Goal: Transaction & Acquisition: Book appointment/travel/reservation

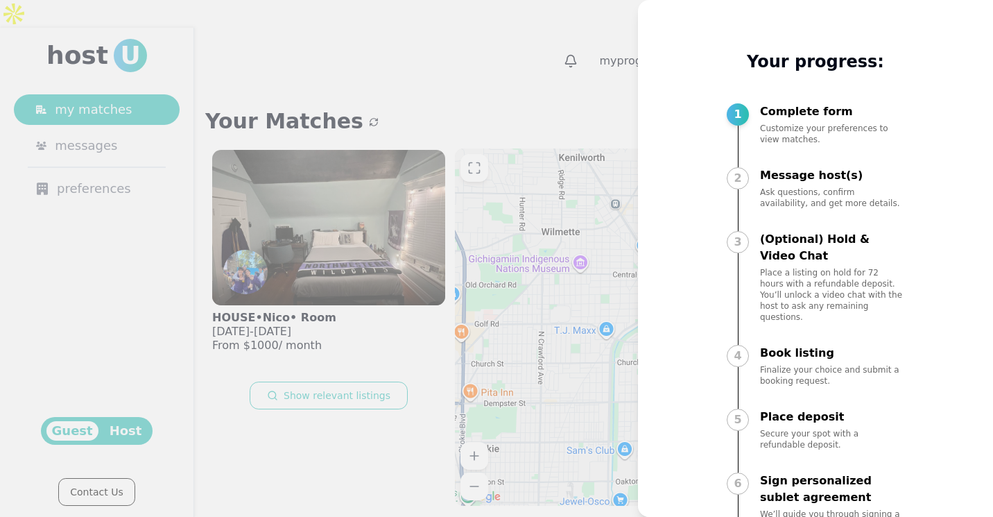
scroll to position [1, 0]
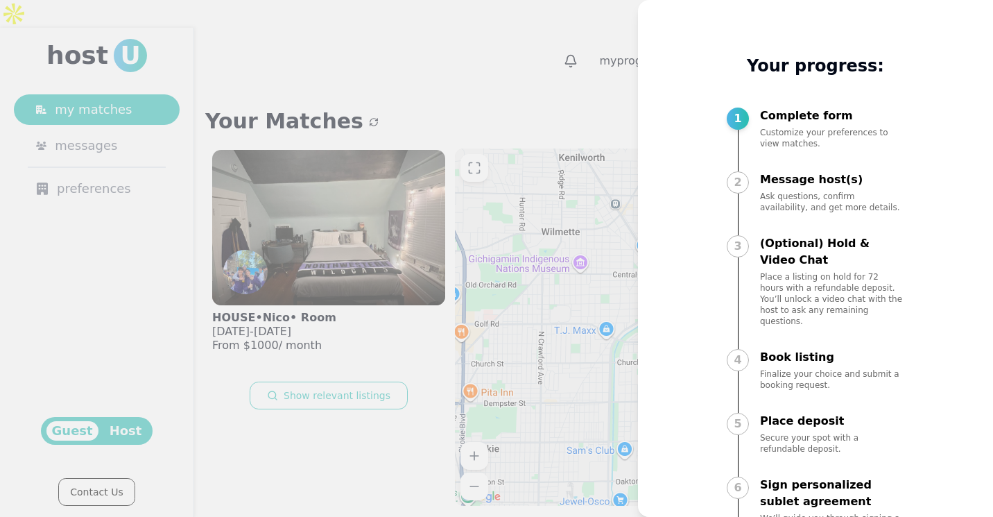
click at [622, 33] on div at bounding box center [496, 258] width 993 height 517
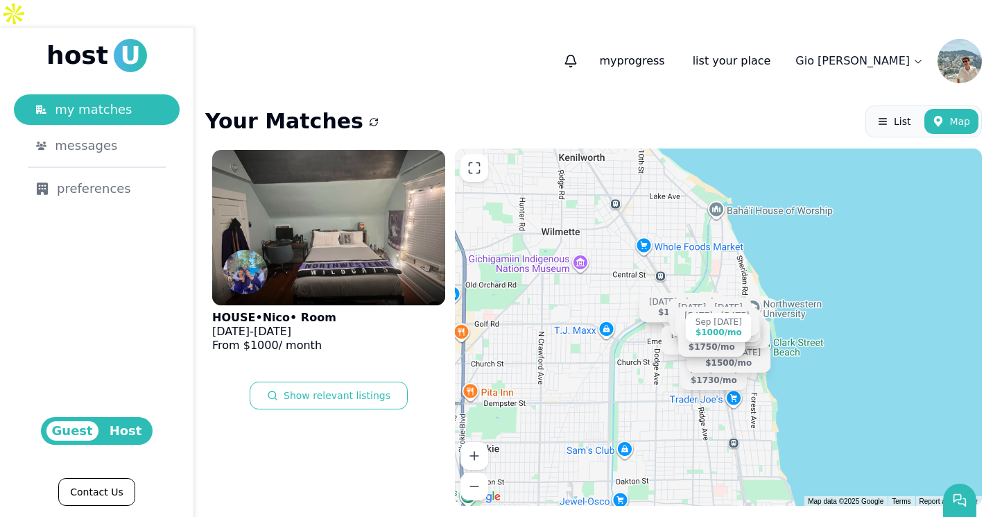
click at [134, 427] on span "Host" at bounding box center [126, 430] width 44 height 19
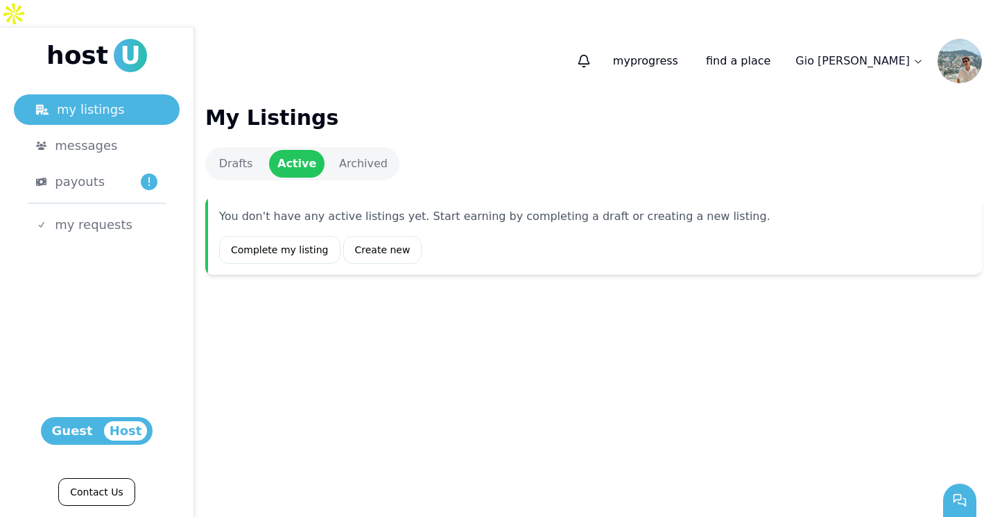
click at [83, 431] on span "Guest" at bounding box center [72, 430] width 52 height 19
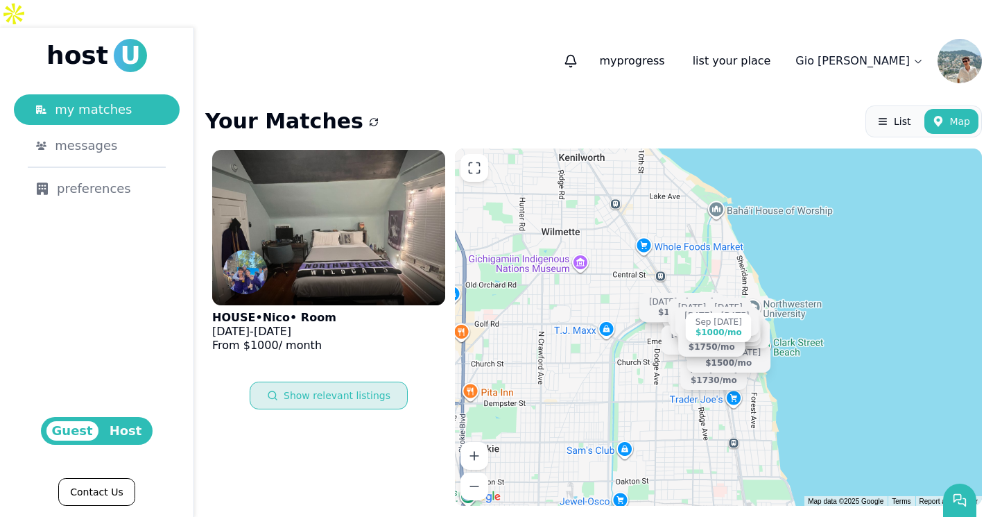
click at [309, 381] on button "Show relevant listings" at bounding box center [329, 395] width 158 height 28
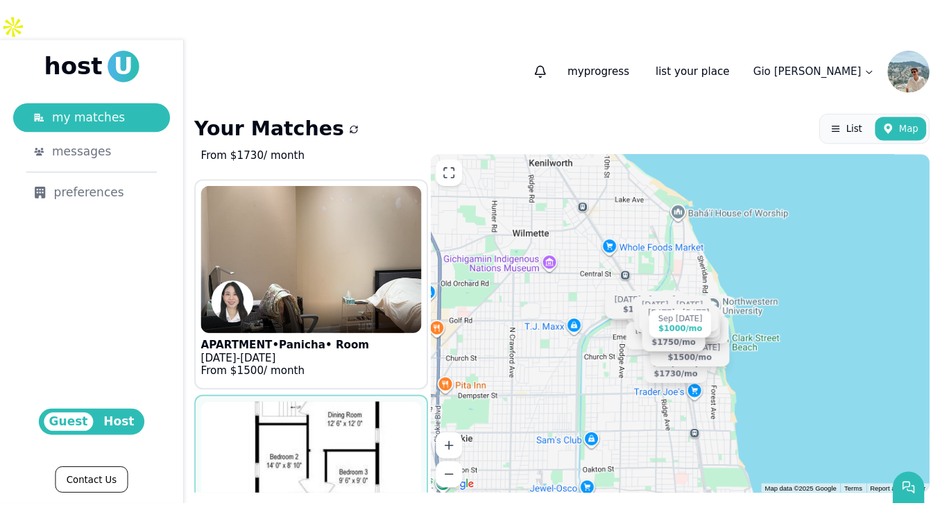
scroll to position [912, 0]
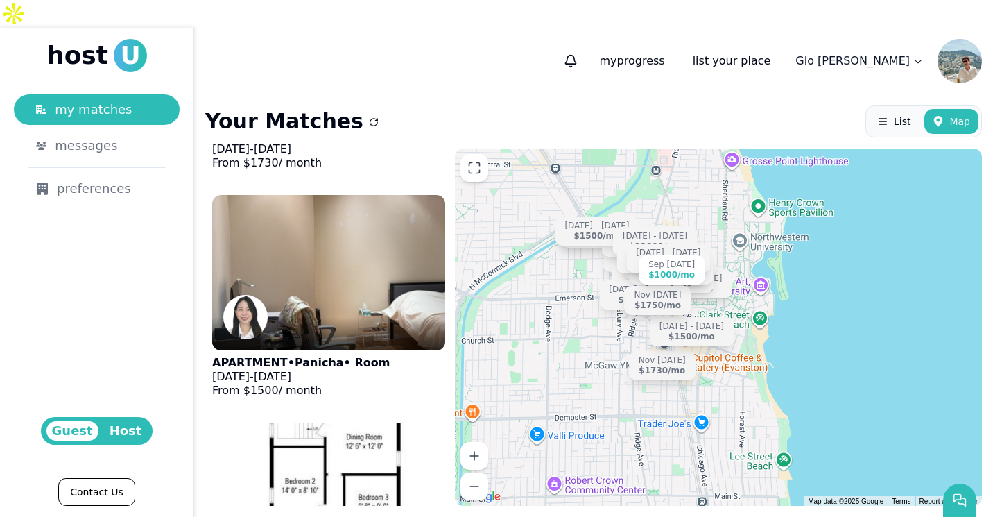
drag, startPoint x: 689, startPoint y: 312, endPoint x: 734, endPoint y: 220, distance: 102.7
click at [734, 220] on div "Sep 1 - Aug 29 $1000 /mo Sep 1 - Dec 31 $1400 /mo Aug 31 - Jan 3 $1150 /mo Nov …" at bounding box center [718, 326] width 527 height 357
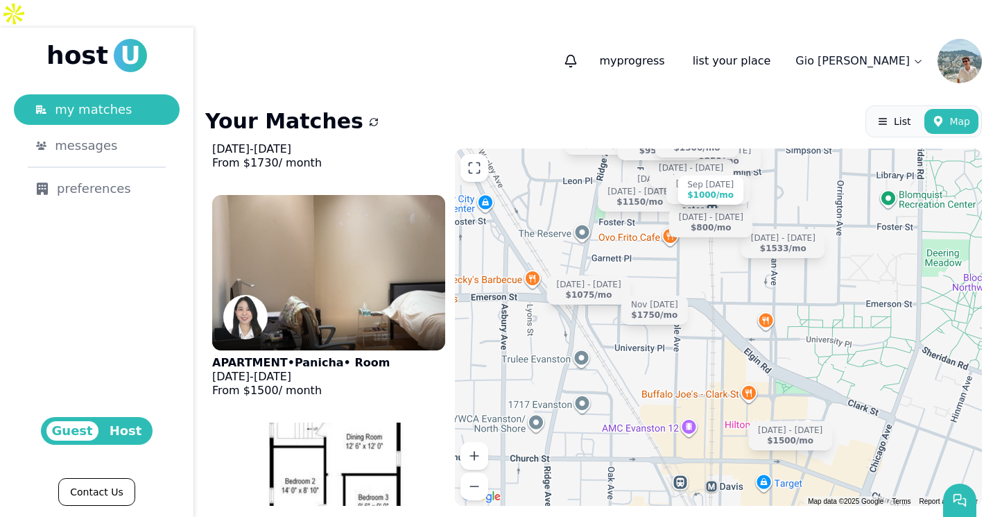
drag, startPoint x: 748, startPoint y: 247, endPoint x: 748, endPoint y: 346, distance: 99.2
click at [748, 346] on div "Sep 1 - Aug 29 $1000 /mo Sep 1 - Dec 31 $1400 /mo Aug 31 - Jan 3 $1150 /mo Nov …" at bounding box center [718, 326] width 527 height 357
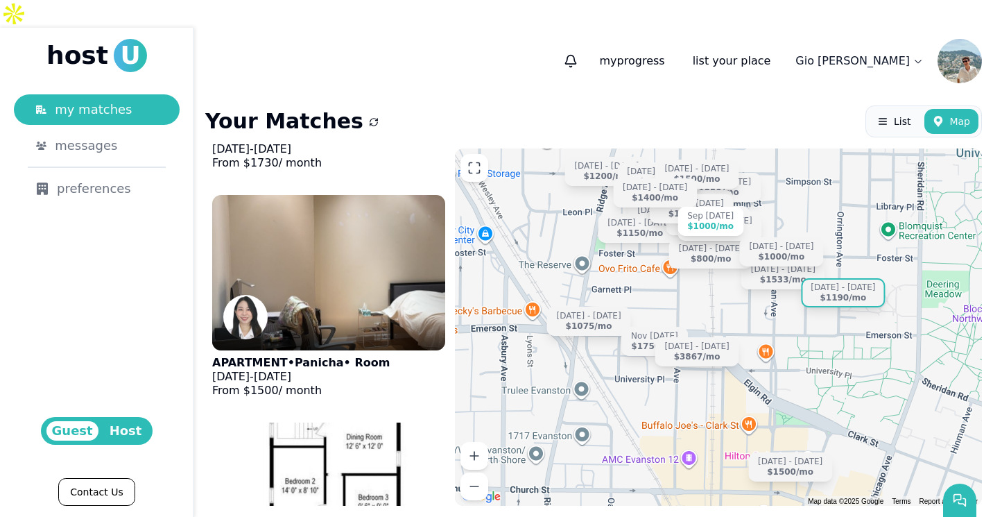
click at [852, 293] on div "$1190 /mo" at bounding box center [843, 298] width 46 height 10
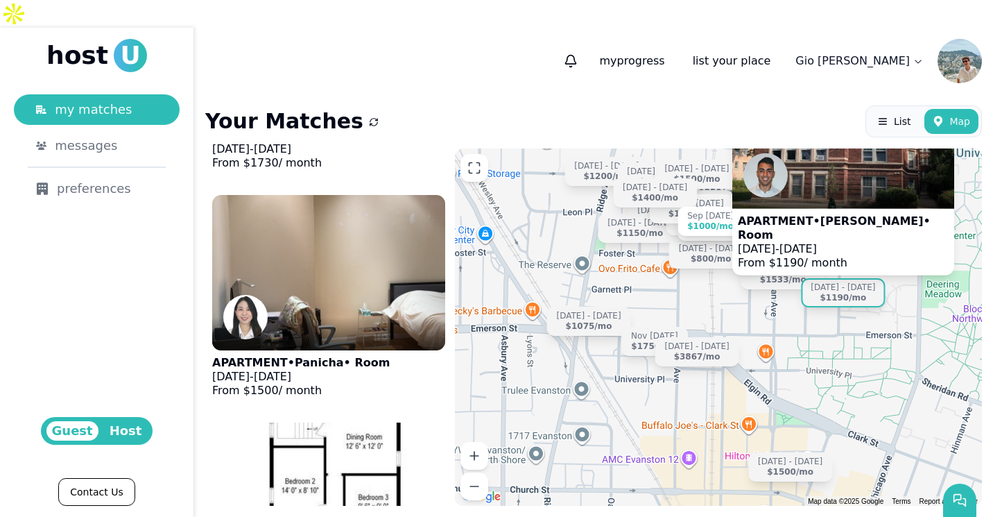
click at [812, 207] on div at bounding box center [843, 191] width 222 height 33
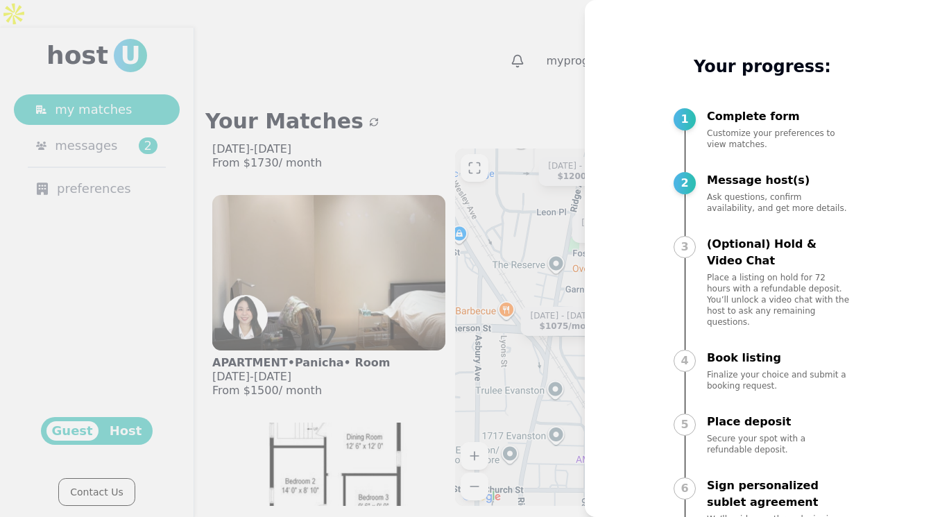
click at [512, 69] on div at bounding box center [470, 258] width 940 height 517
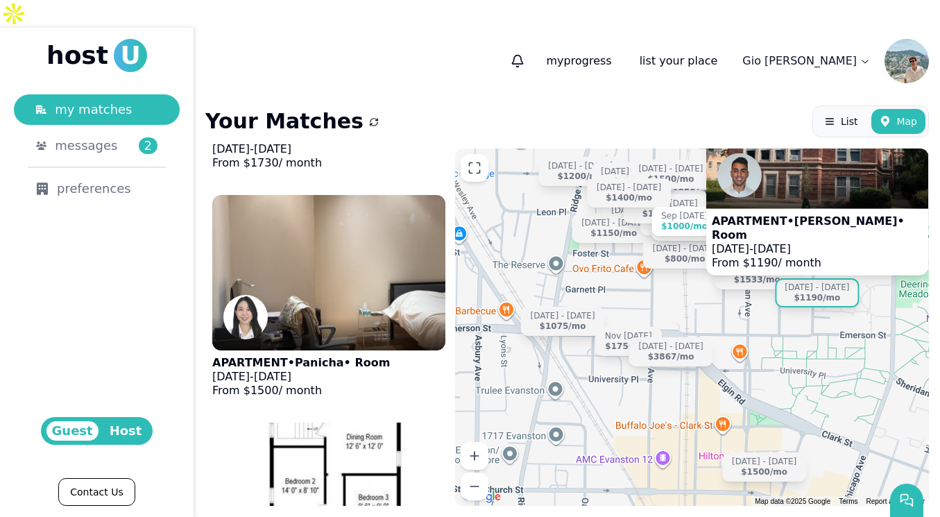
click at [790, 241] on span "Apr 5, 2026" at bounding box center [770, 247] width 37 height 13
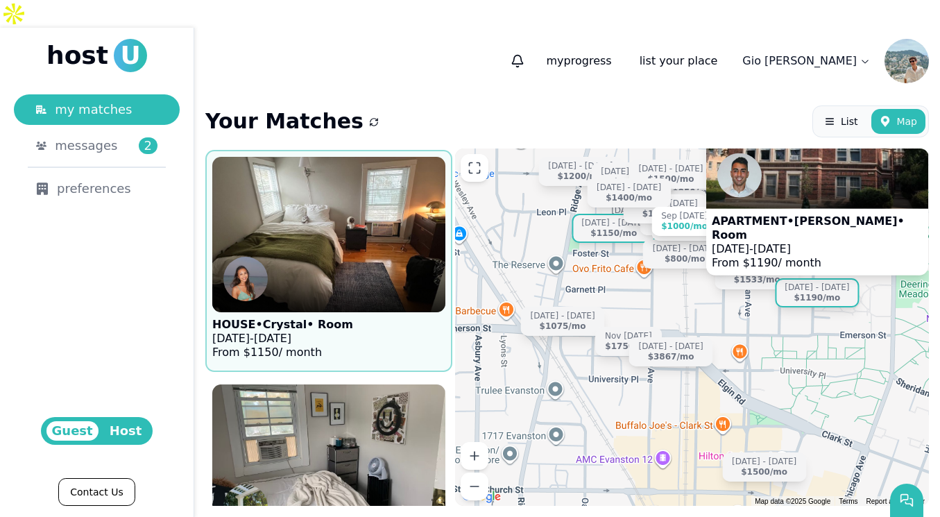
scroll to position [1863, 0]
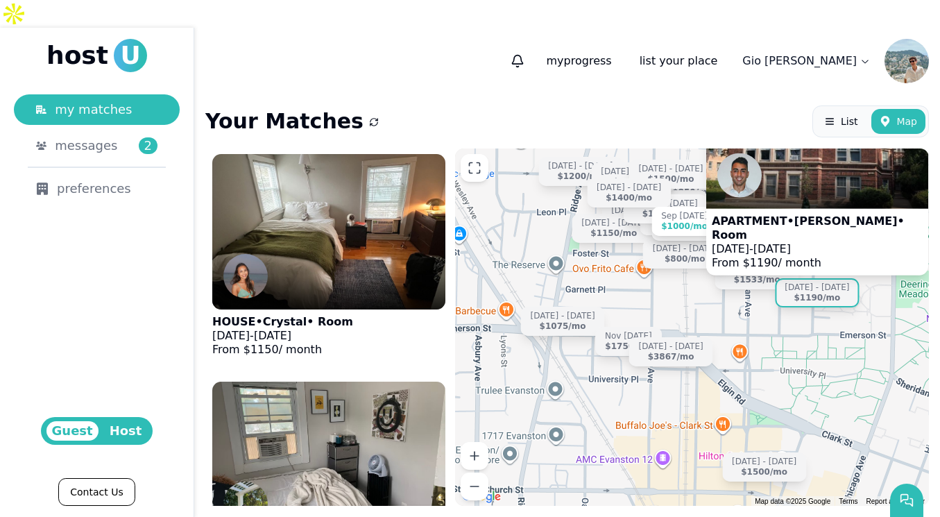
click at [827, 215] on p "APARTMENT • Andrea • Room" at bounding box center [816, 228] width 211 height 28
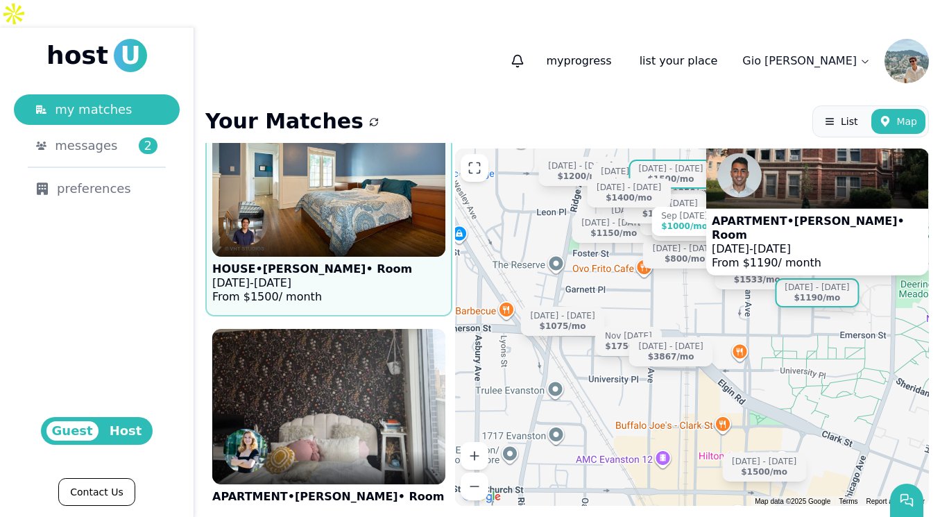
scroll to position [4467, 0]
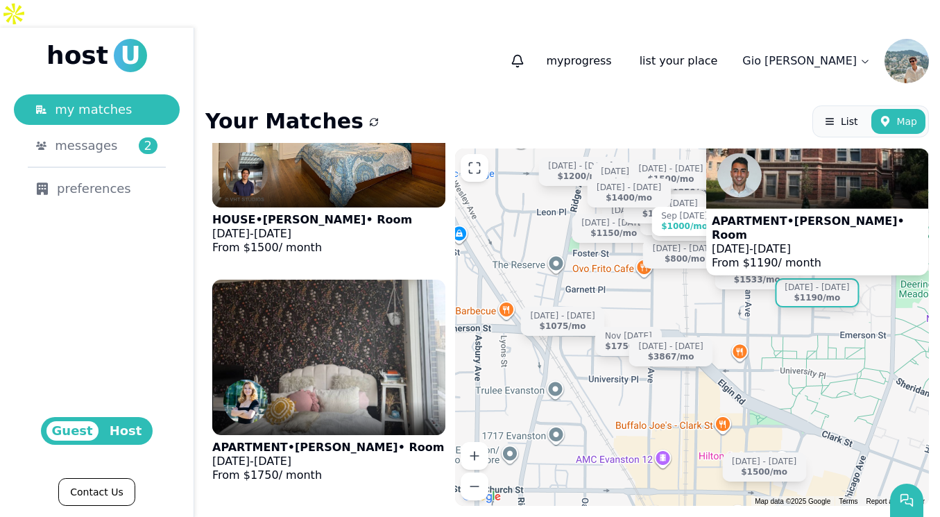
click at [24, 278] on aside "host U my matches messages 2 preferences Guest Host Contact Us" at bounding box center [97, 272] width 194 height 489
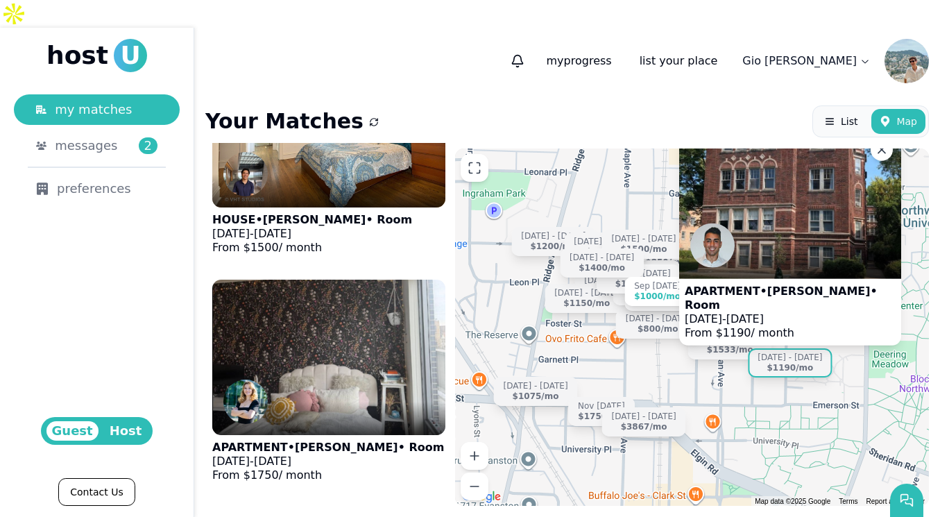
drag, startPoint x: 682, startPoint y: 294, endPoint x: 653, endPoint y: 364, distance: 75.9
click at [655, 365] on div "Sep 1 - Aug 29 $1000 /mo APARTMENT • Andrea • Room Nov 20 - Apr 5, 2026 From $ …" at bounding box center [692, 326] width 474 height 357
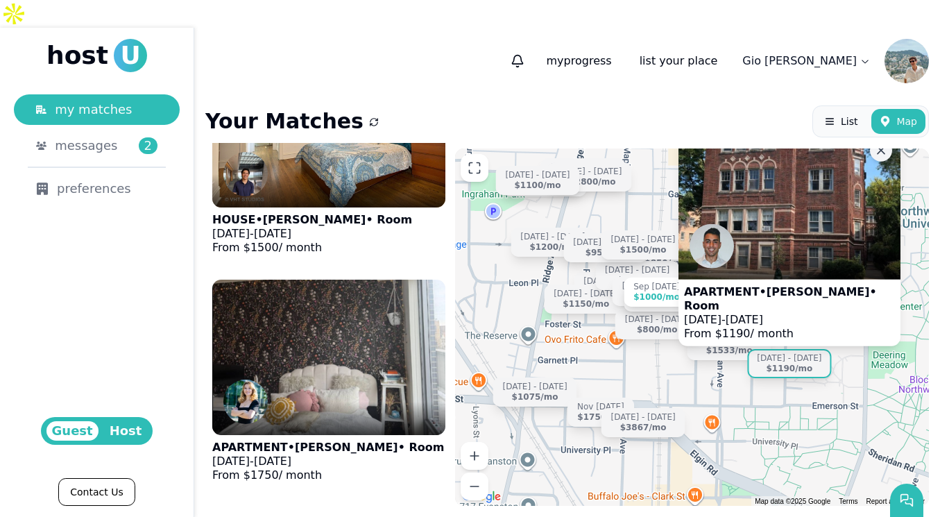
click at [879, 153] on icon at bounding box center [880, 151] width 14 height 14
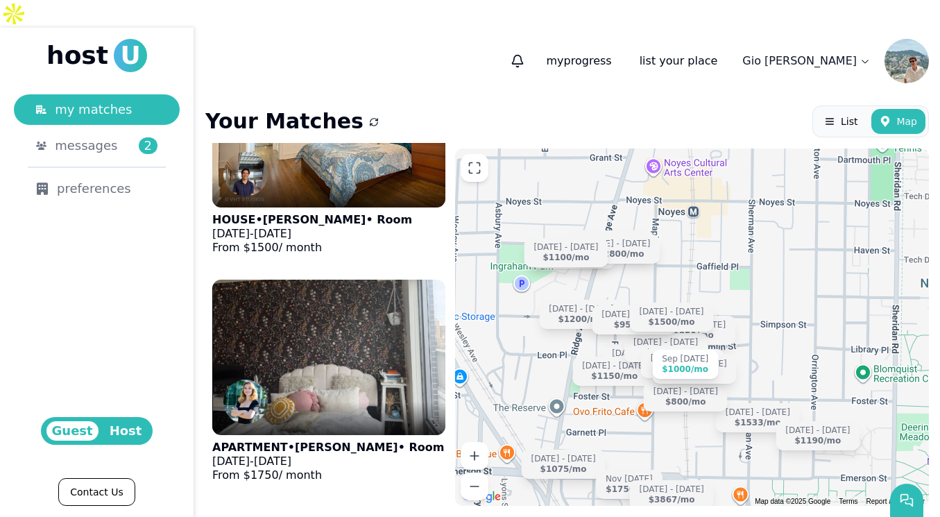
drag, startPoint x: 744, startPoint y: 214, endPoint x: 773, endPoint y: 288, distance: 79.7
click at [773, 288] on div "Sep 1 - Aug 29 $1000 /mo Aug 31 - Jan 3 $1150 /mo Aug 1 - Jan 1 $1150 /mo Sep 1…" at bounding box center [692, 326] width 474 height 357
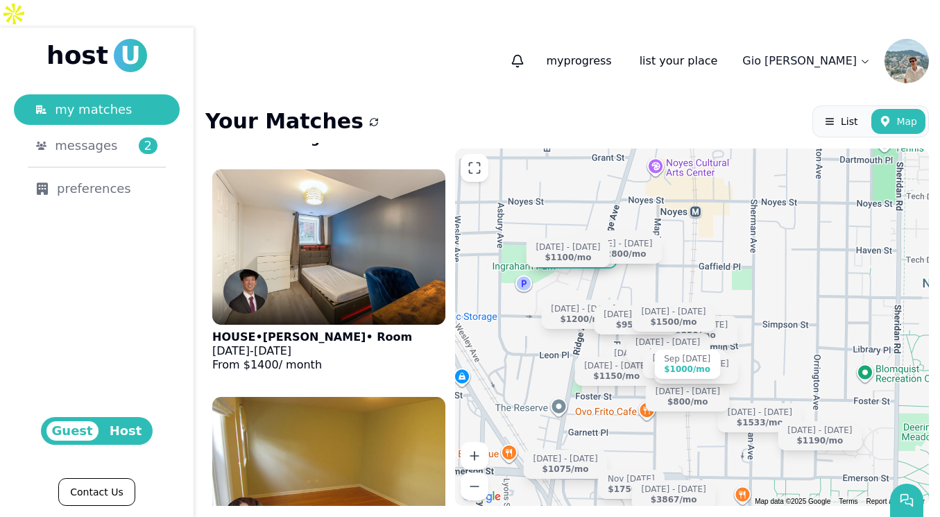
scroll to position [0, 0]
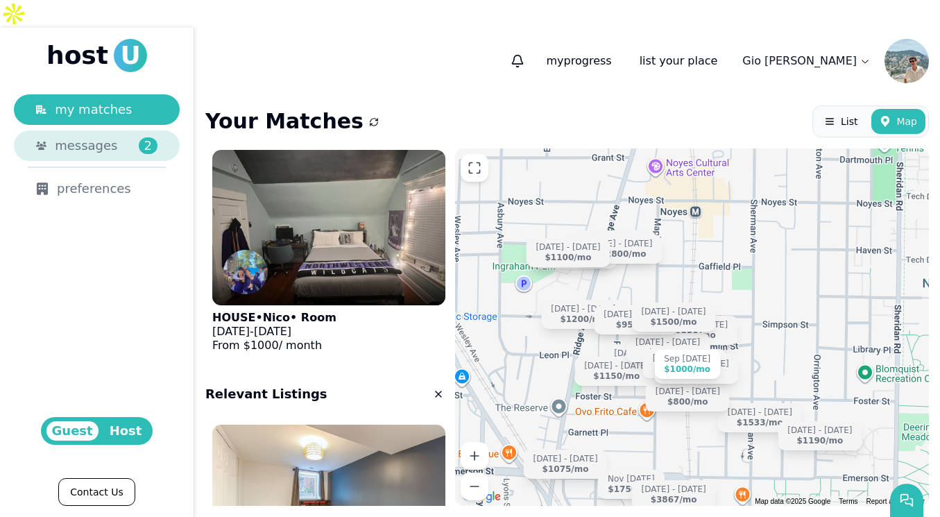
click at [128, 136] on div "messages 2" at bounding box center [106, 145] width 103 height 19
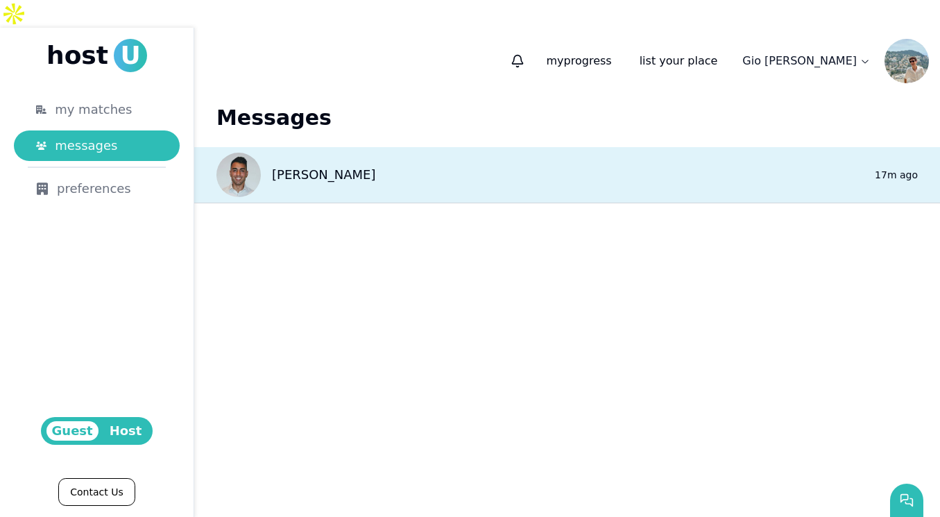
click at [406, 148] on div "Andrea 0 17m ago" at bounding box center [566, 175] width 745 height 56
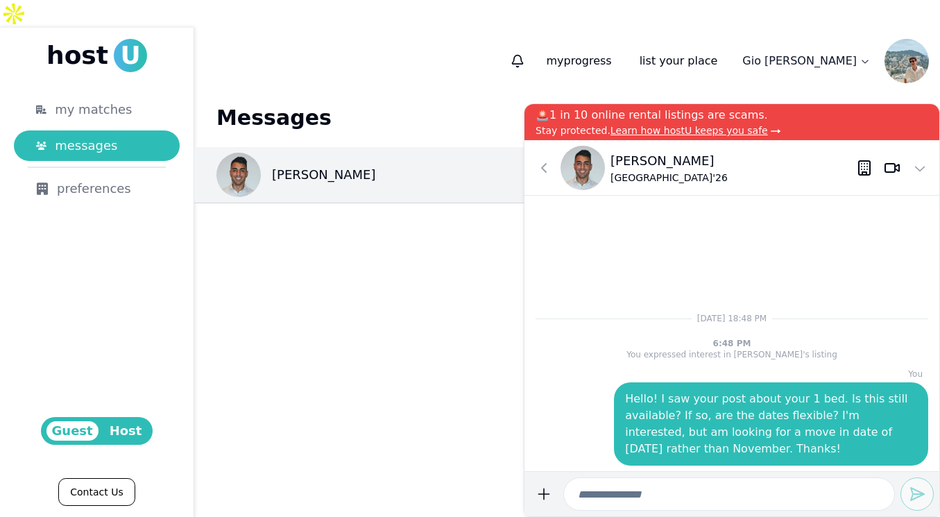
click at [863, 172] on icon at bounding box center [864, 173] width 4 height 3
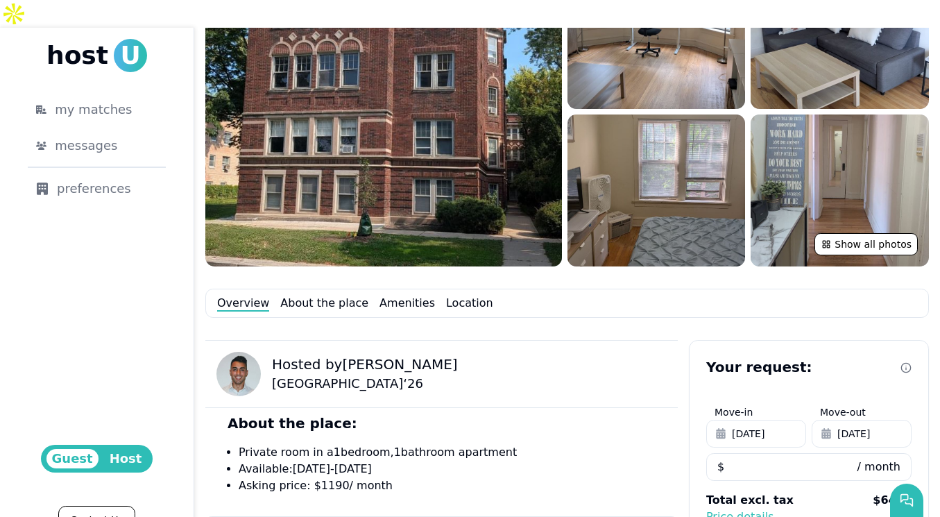
scroll to position [212, 0]
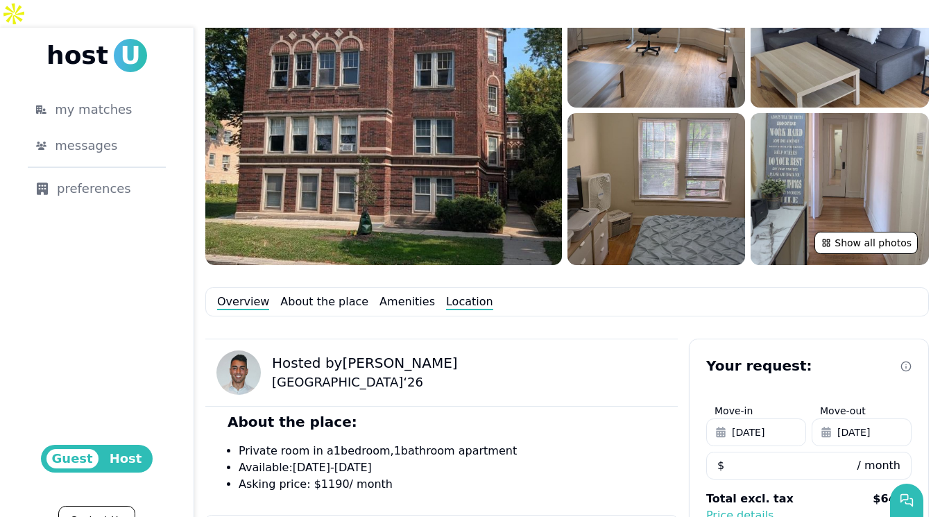
click at [449, 293] on link "Location" at bounding box center [469, 301] width 47 height 17
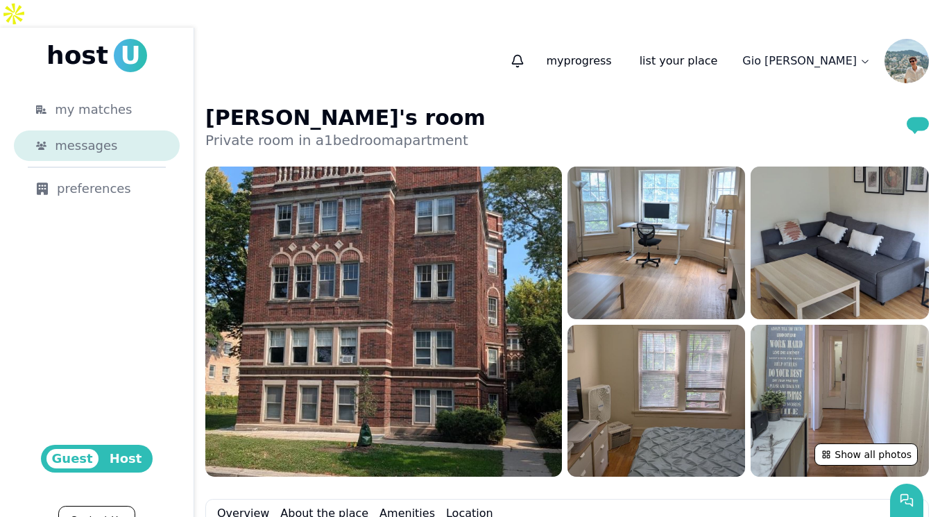
click at [144, 136] on div "messages" at bounding box center [106, 145] width 103 height 19
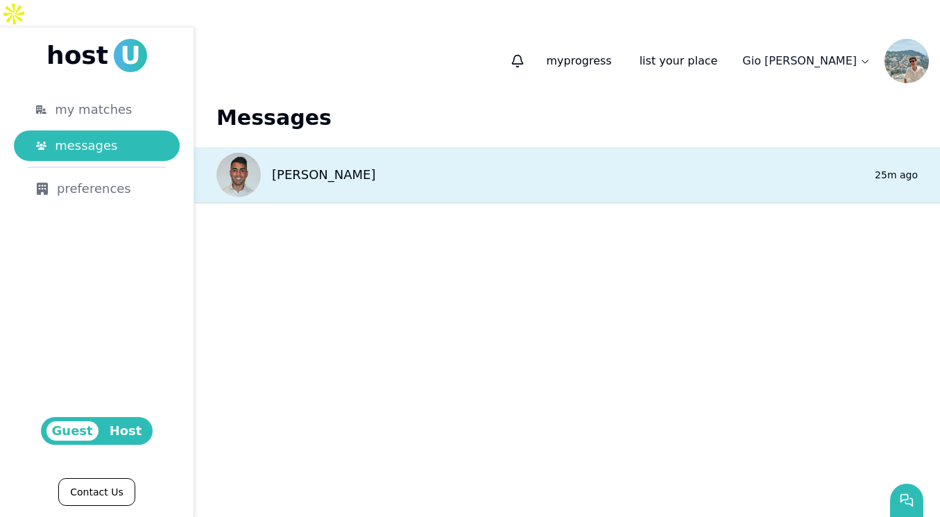
click at [407, 147] on div "Andrea 0 25m ago" at bounding box center [566, 175] width 745 height 56
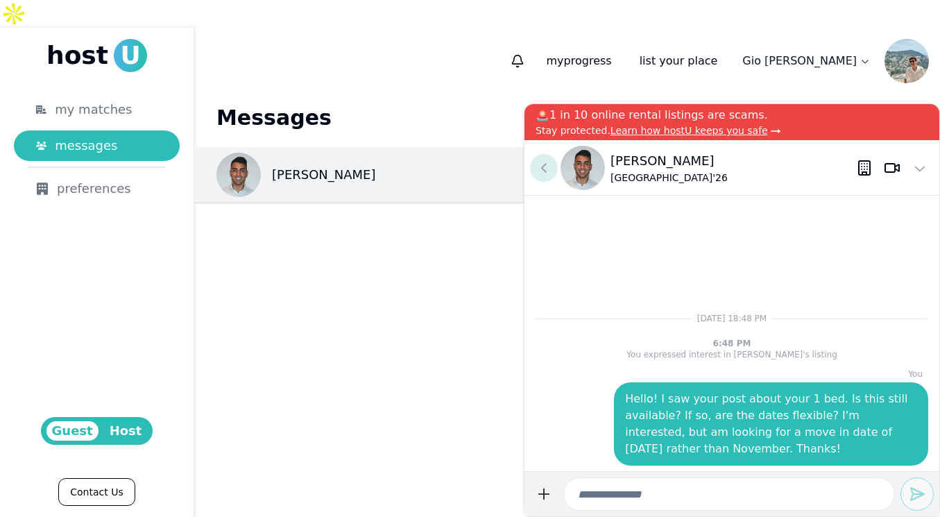
click at [549, 166] on icon at bounding box center [543, 167] width 17 height 17
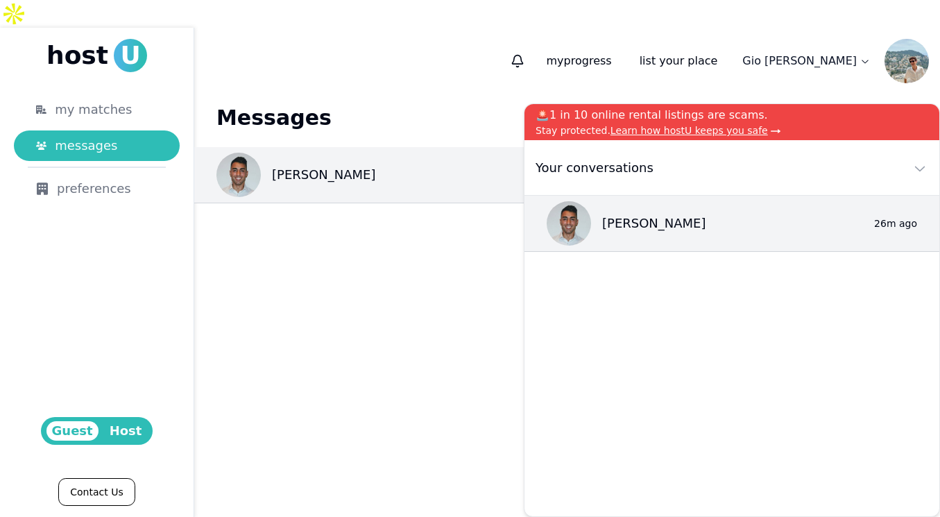
click at [455, 180] on main "Messages Andrea 0 25m ago" at bounding box center [566, 305] width 745 height 422
click at [98, 100] on span "my matches" at bounding box center [93, 109] width 77 height 19
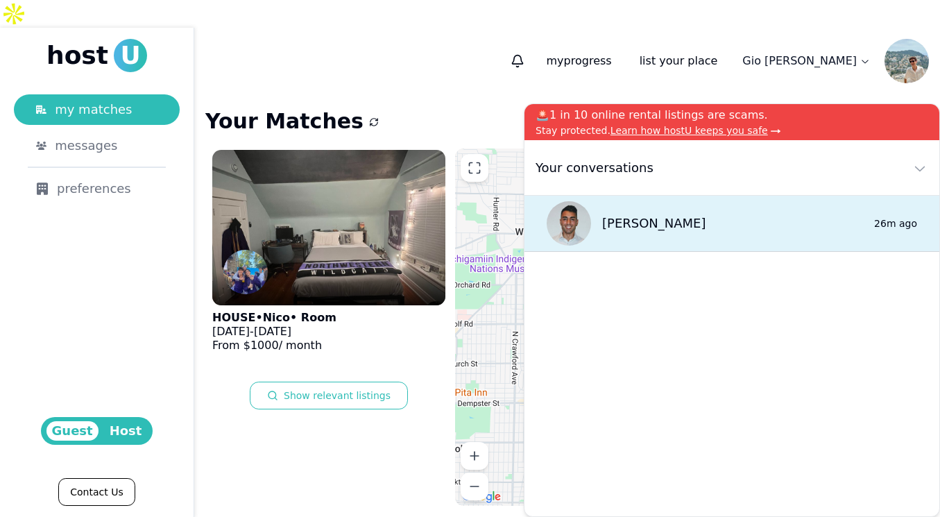
click at [816, 214] on div "Andrea 0 26m ago" at bounding box center [731, 224] width 415 height 56
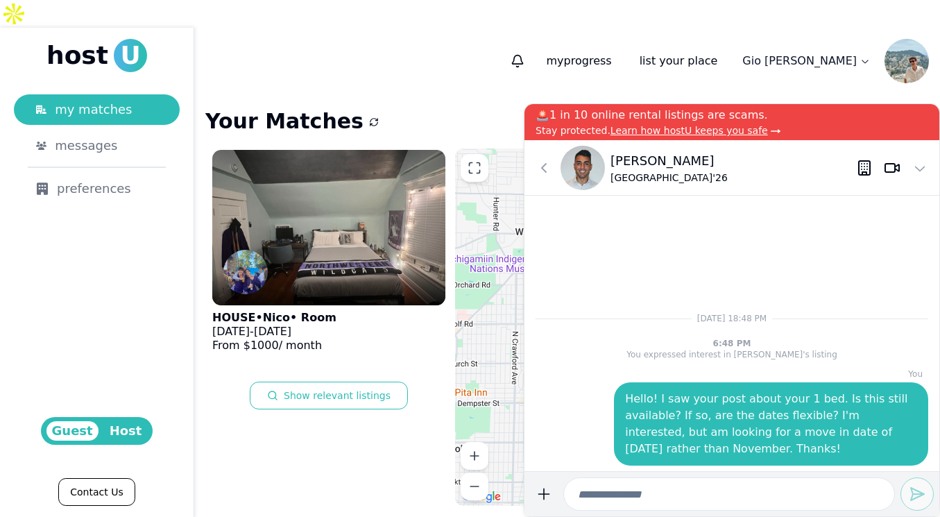
click at [865, 168] on icon at bounding box center [864, 167] width 17 height 17
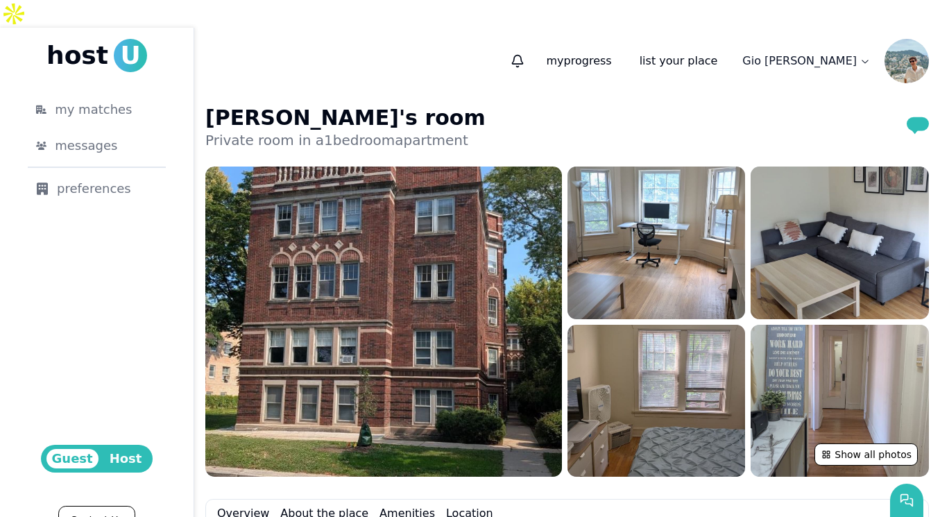
click at [920, 117] on use "submit" at bounding box center [917, 125] width 22 height 17
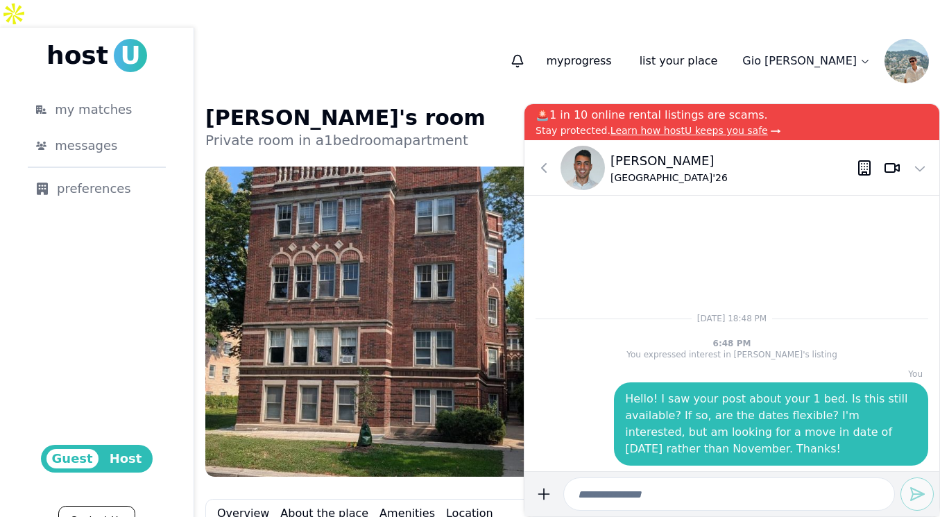
click at [867, 169] on icon at bounding box center [867, 169] width 0 height 0
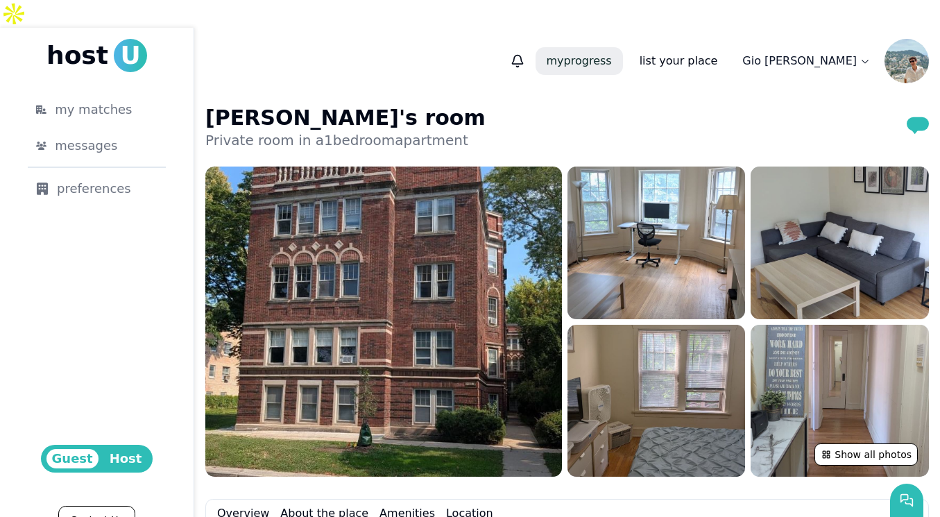
click at [564, 54] on span "my" at bounding box center [554, 60] width 17 height 13
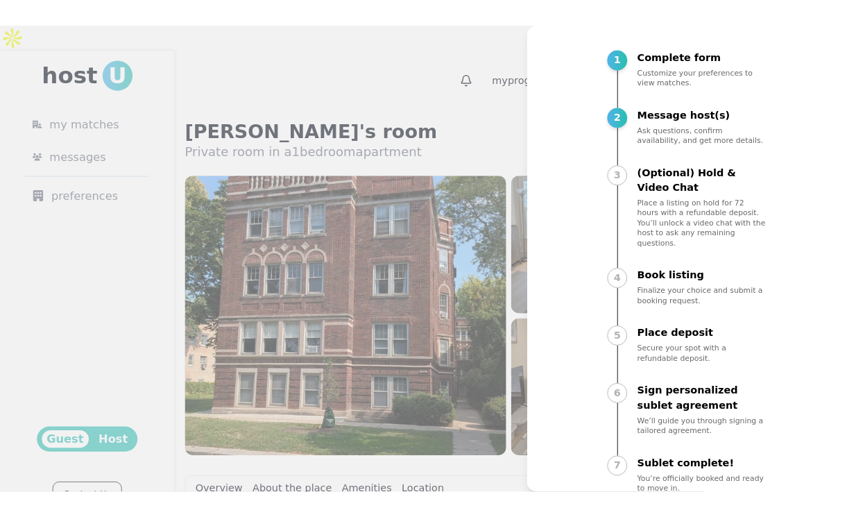
scroll to position [94, 0]
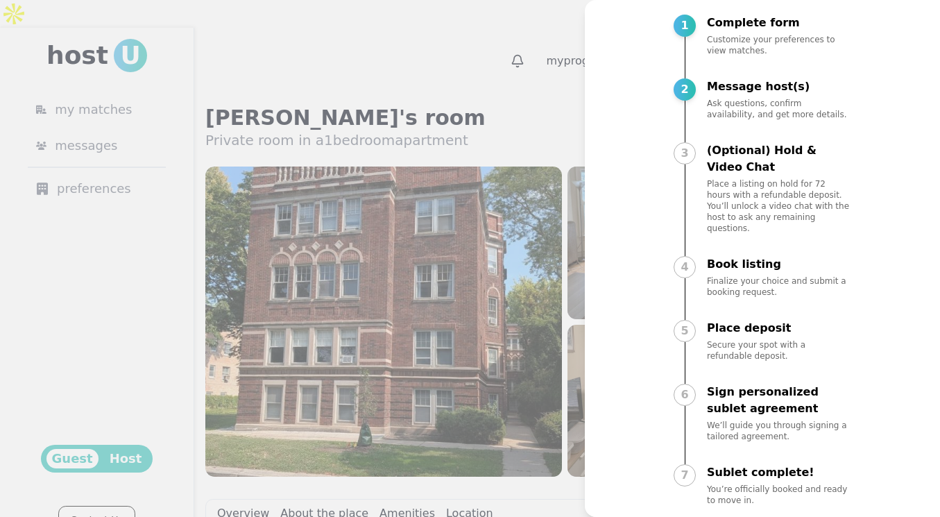
click at [554, 69] on div at bounding box center [470, 258] width 940 height 517
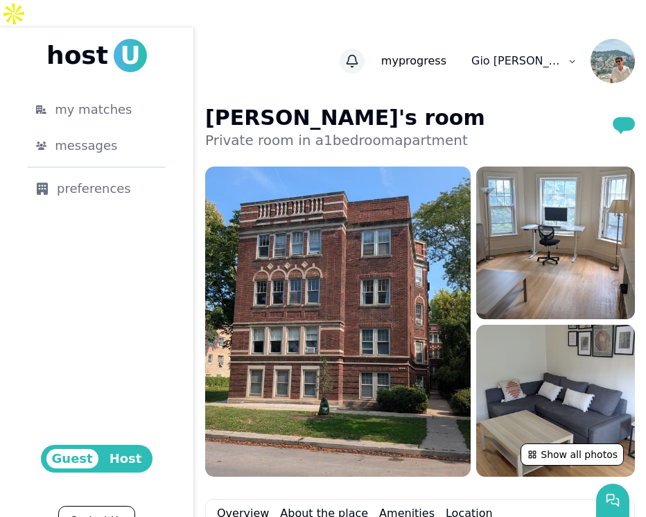
click at [365, 49] on button "button" at bounding box center [352, 61] width 25 height 25
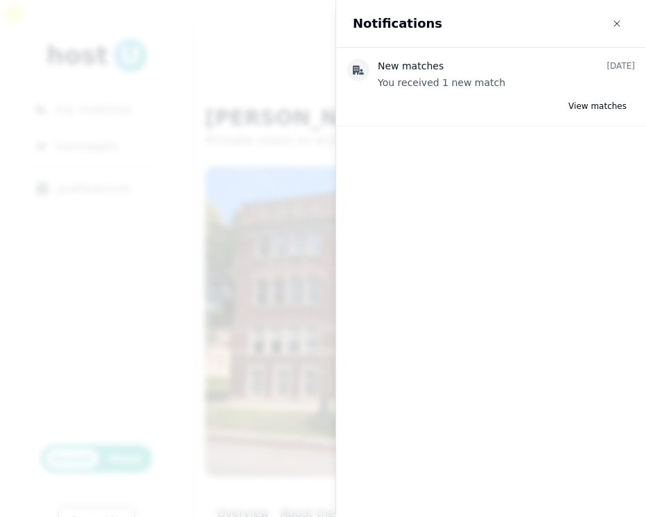
click at [318, 35] on div at bounding box center [323, 258] width 646 height 517
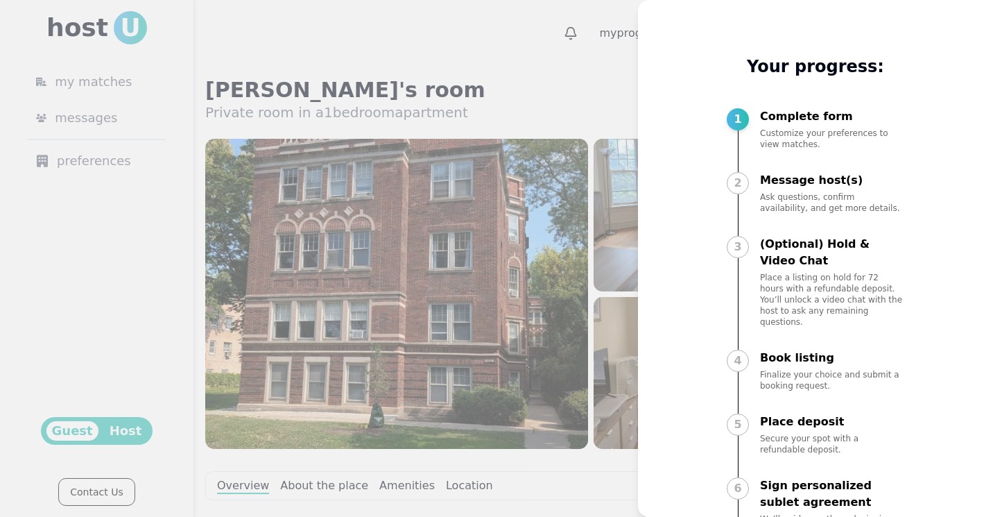
click at [623, 48] on div at bounding box center [496, 258] width 993 height 517
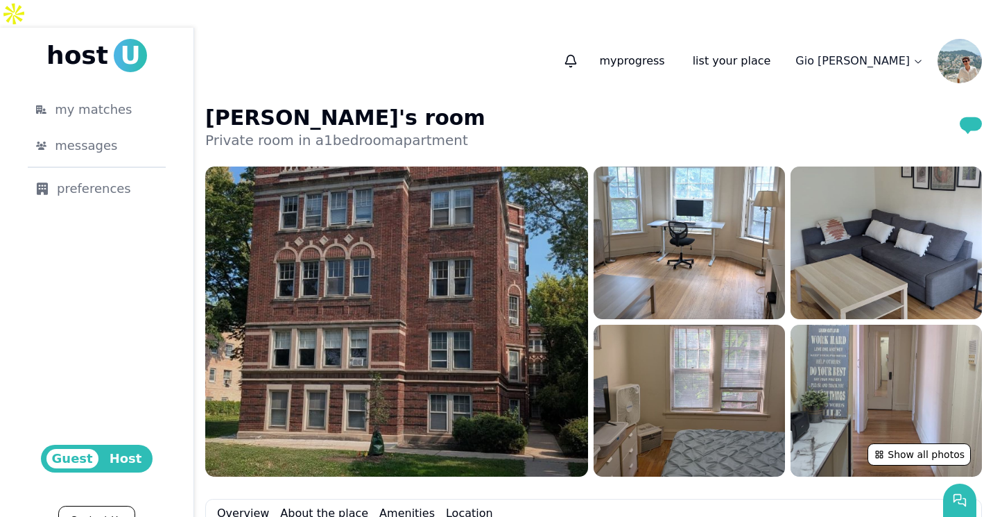
click at [514, 259] on img at bounding box center [396, 321] width 383 height 310
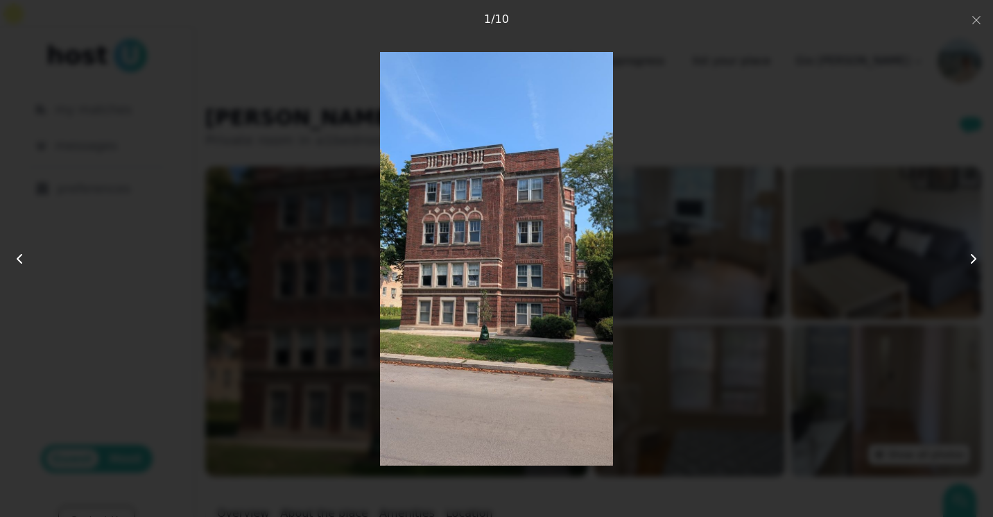
click at [977, 257] on icon at bounding box center [973, 258] width 17 height 17
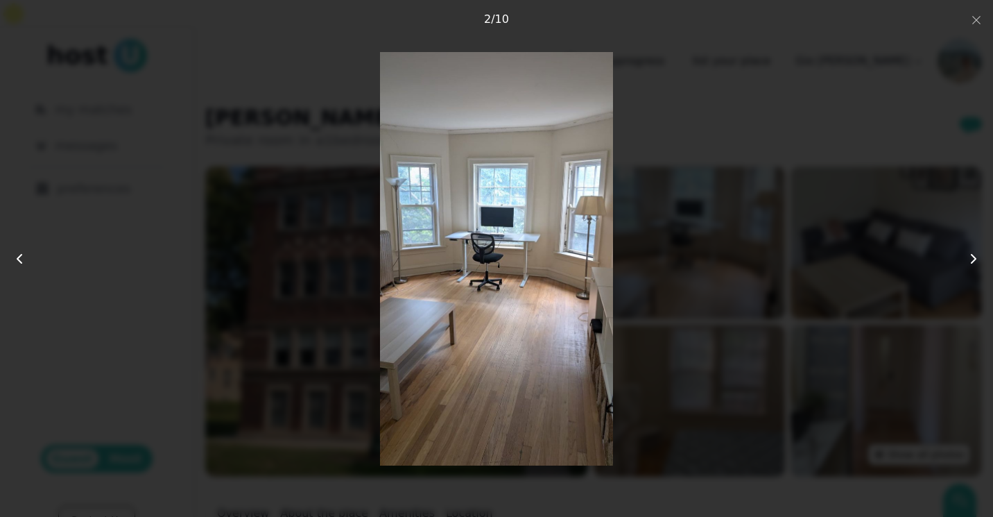
click at [977, 257] on icon at bounding box center [973, 258] width 17 height 17
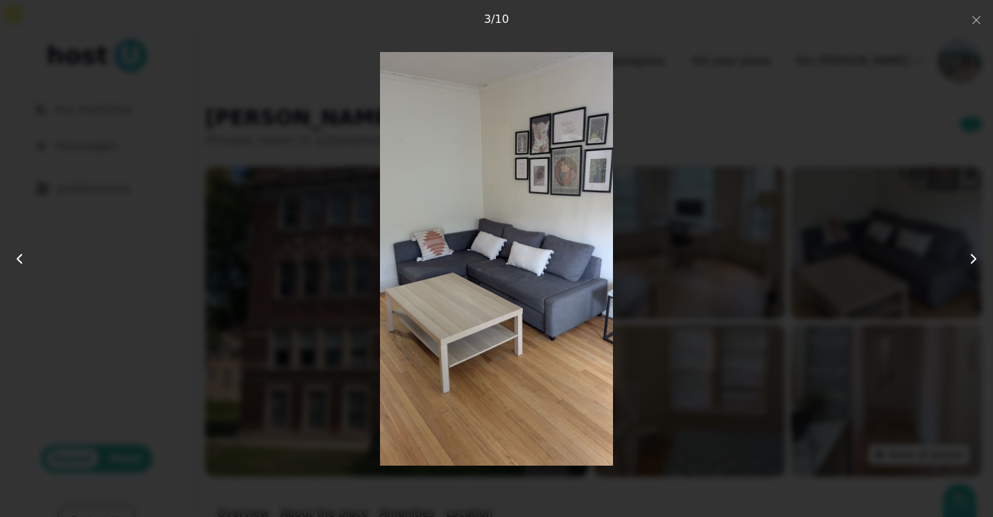
click at [681, 199] on div at bounding box center [496, 258] width 795 height 413
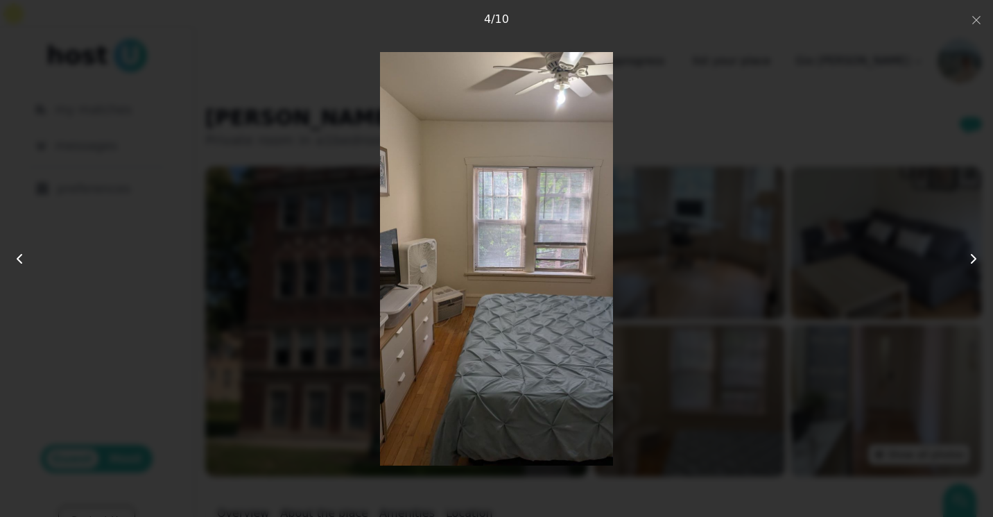
click at [974, 269] on button at bounding box center [962, 258] width 61 height 84
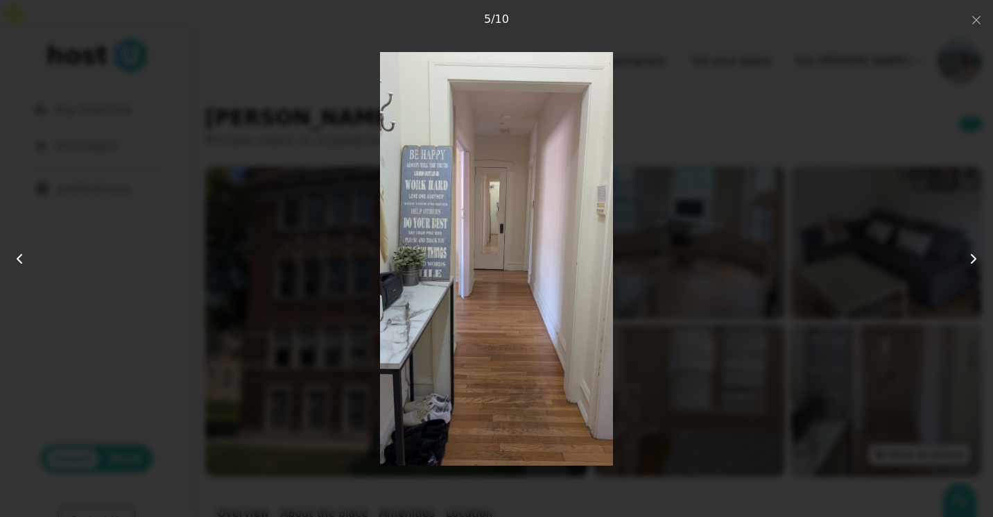
click at [974, 269] on button at bounding box center [962, 258] width 61 height 84
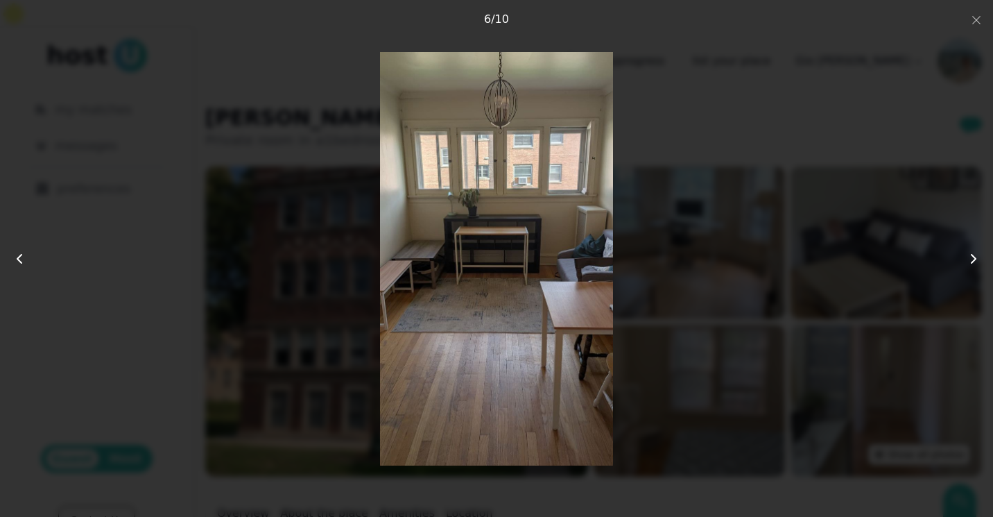
click at [974, 269] on button at bounding box center [962, 258] width 61 height 84
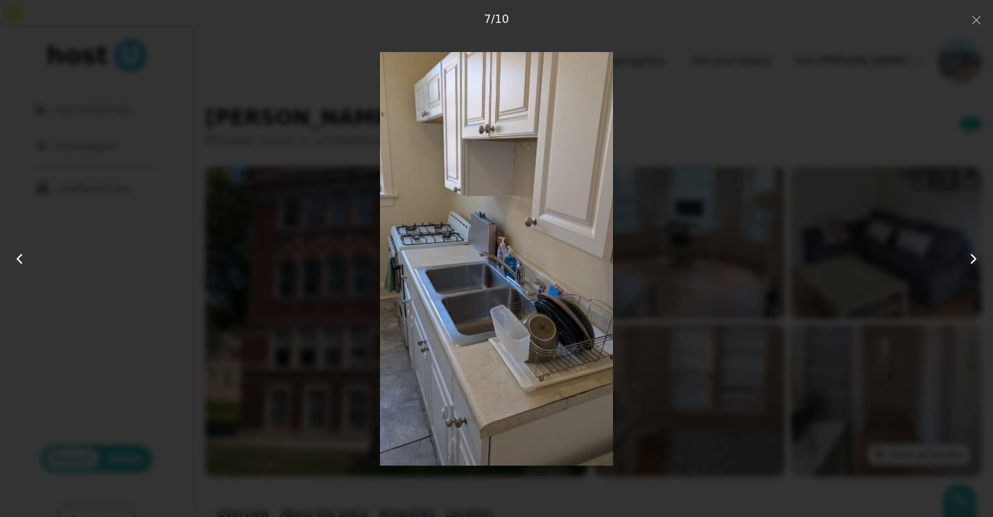
click at [974, 269] on button at bounding box center [962, 258] width 61 height 84
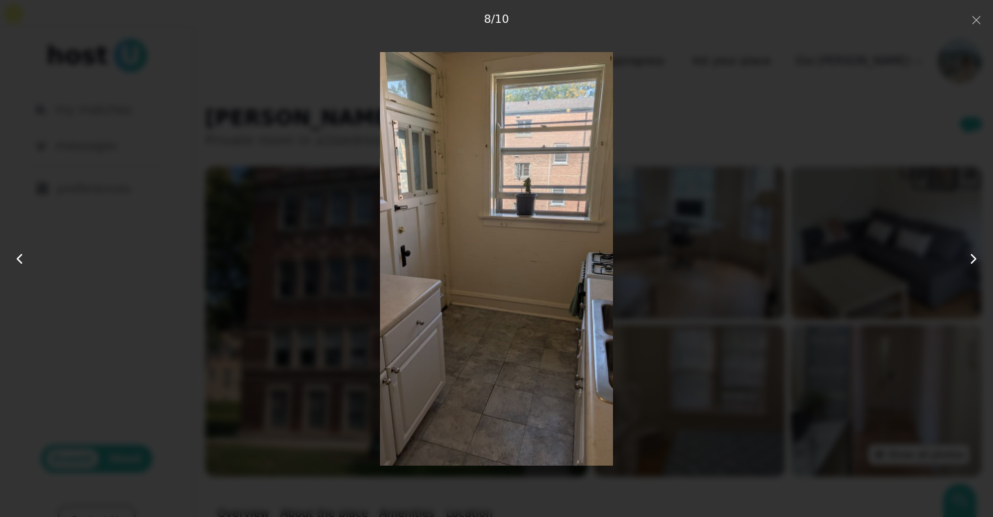
click at [974, 269] on button at bounding box center [962, 258] width 61 height 84
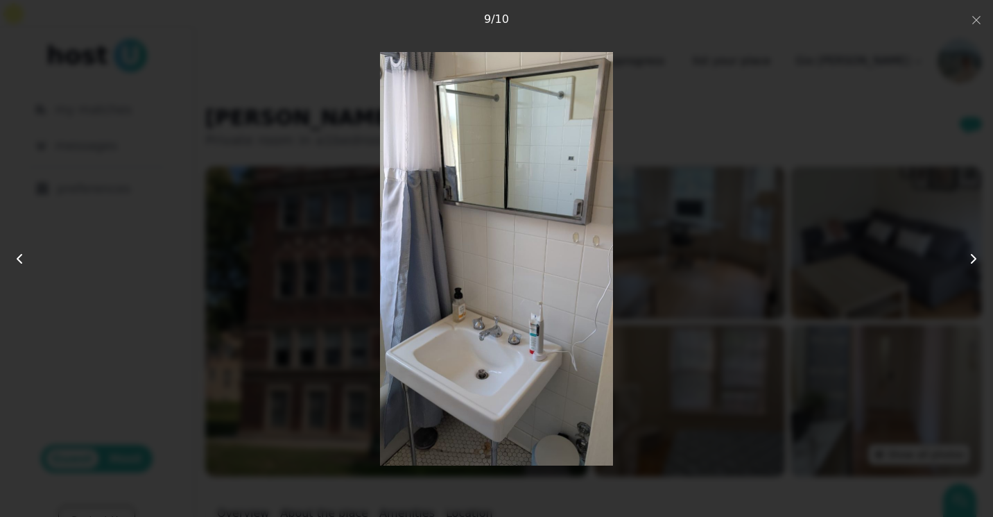
click at [974, 269] on button at bounding box center [962, 258] width 61 height 84
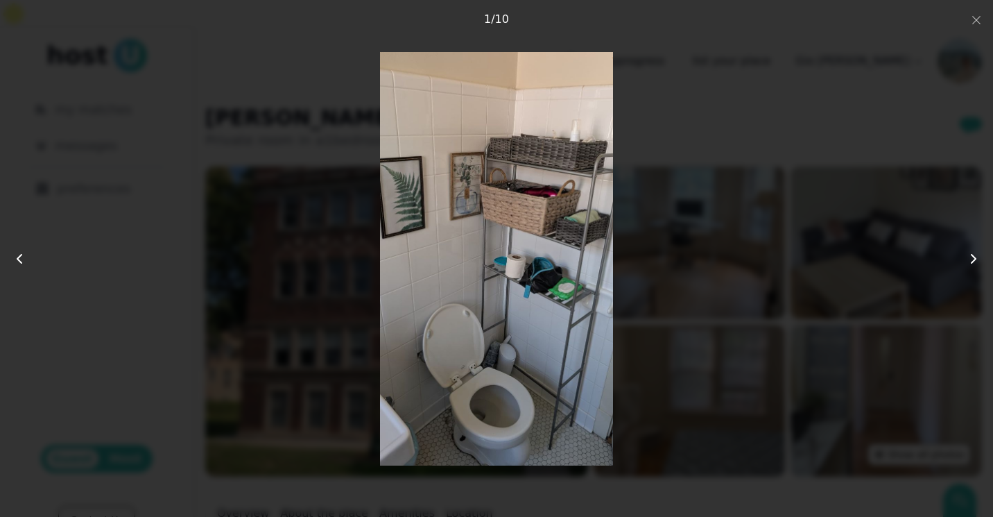
click at [974, 269] on button at bounding box center [962, 258] width 61 height 84
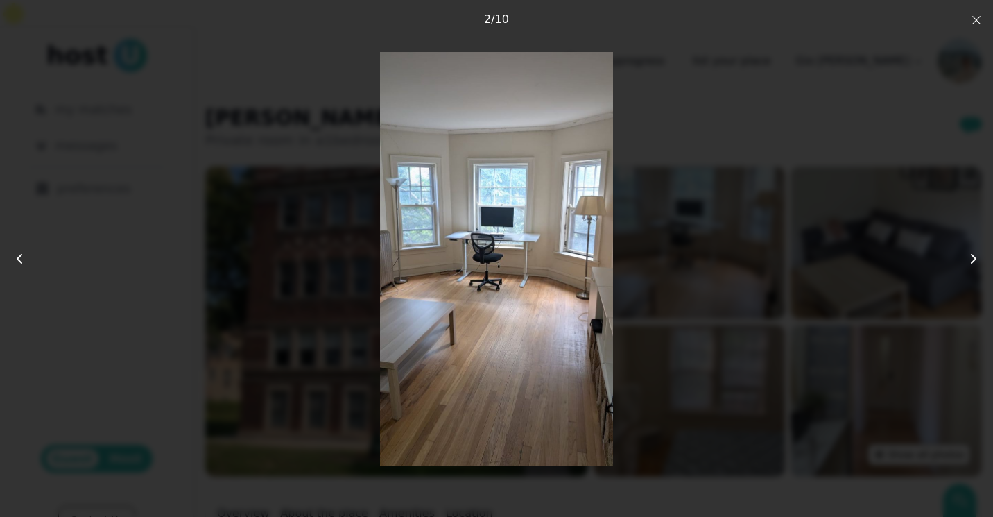
click at [972, 16] on icon "button" at bounding box center [976, 20] width 11 height 11
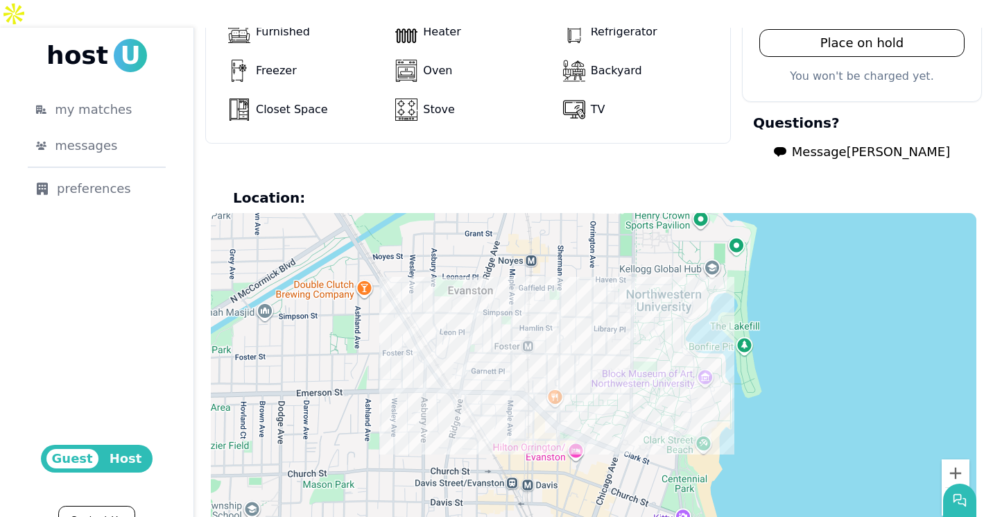
scroll to position [781, 0]
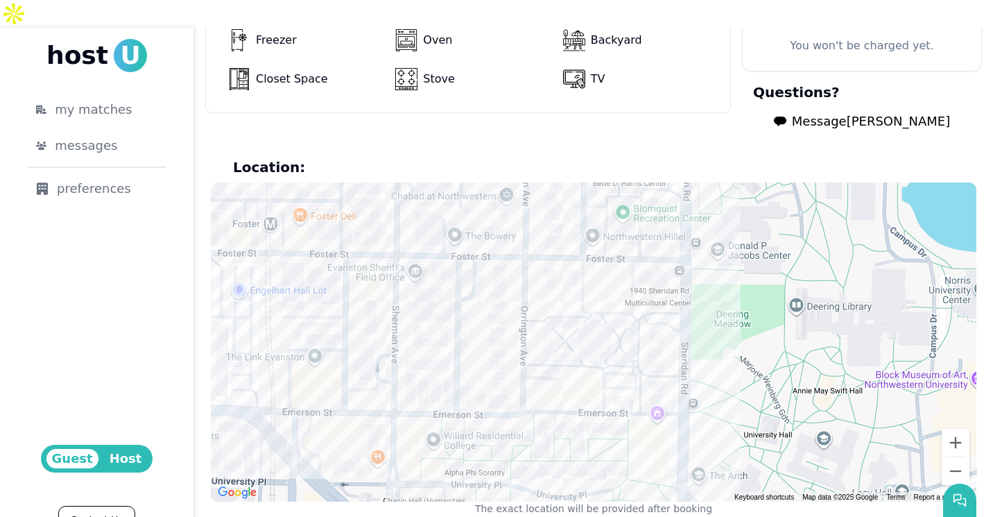
drag, startPoint x: 527, startPoint y: 249, endPoint x: 555, endPoint y: 303, distance: 61.1
click at [555, 303] on div at bounding box center [594, 341] width 766 height 319
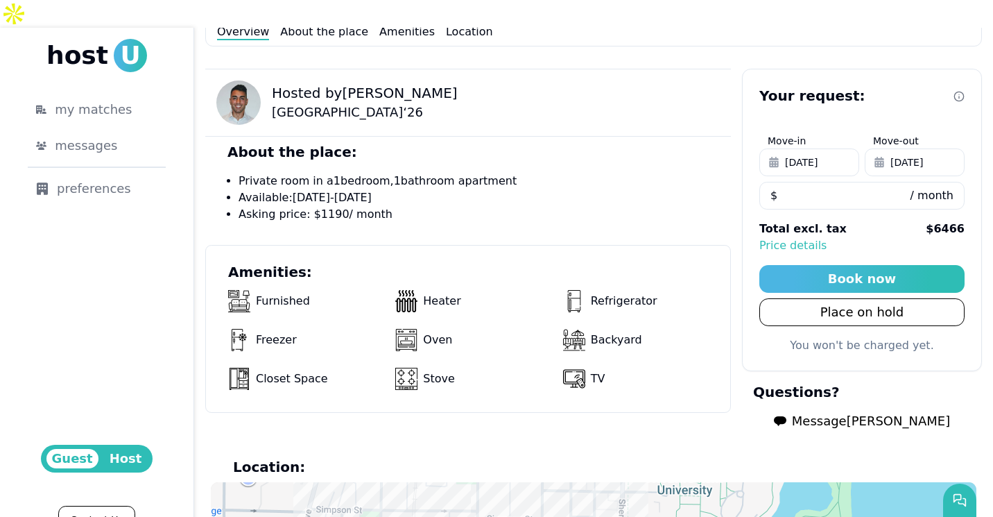
scroll to position [491, 0]
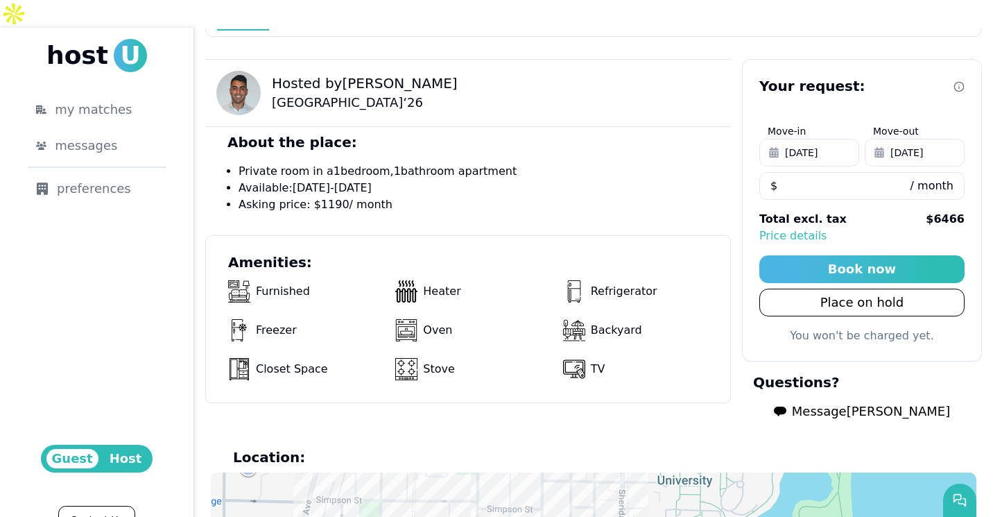
click at [827, 402] on span "Message Andrea" at bounding box center [871, 411] width 158 height 19
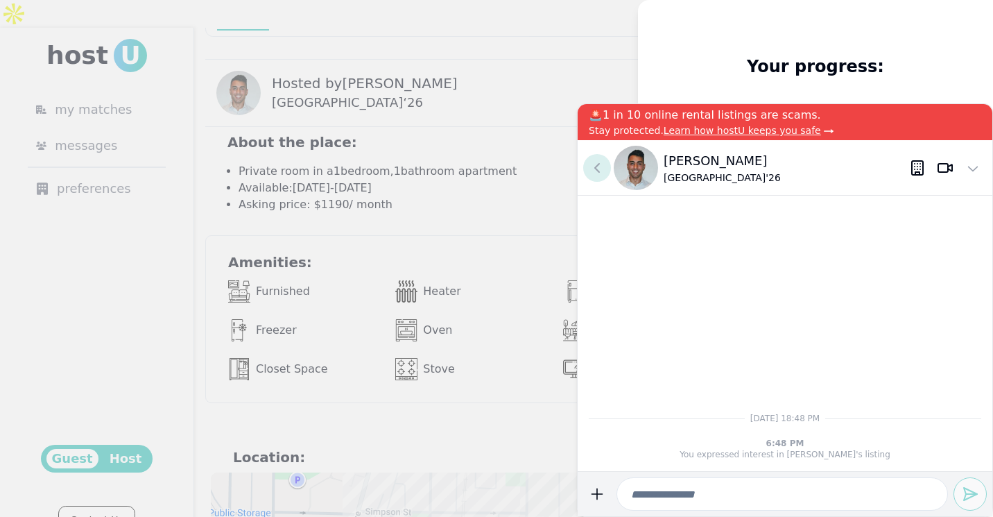
click at [595, 172] on icon at bounding box center [597, 167] width 17 height 17
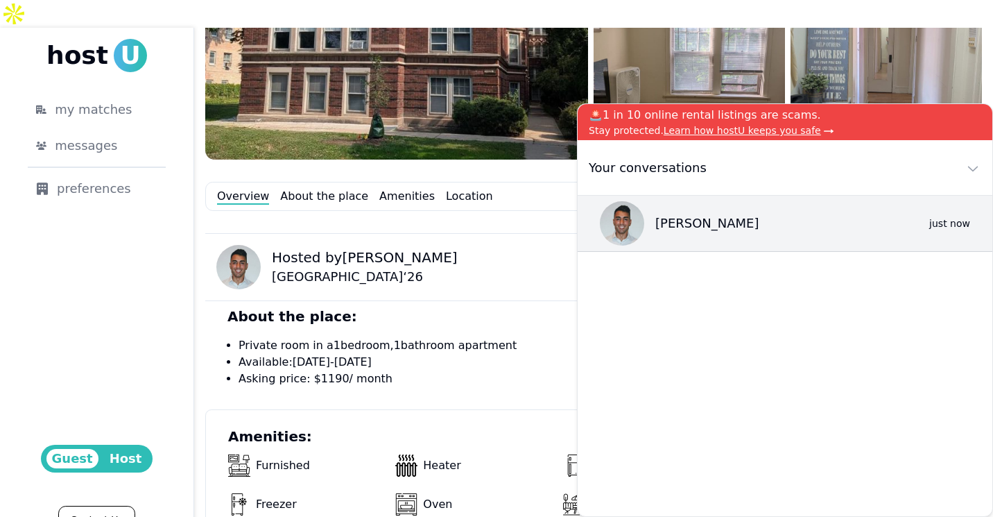
scroll to position [296, 0]
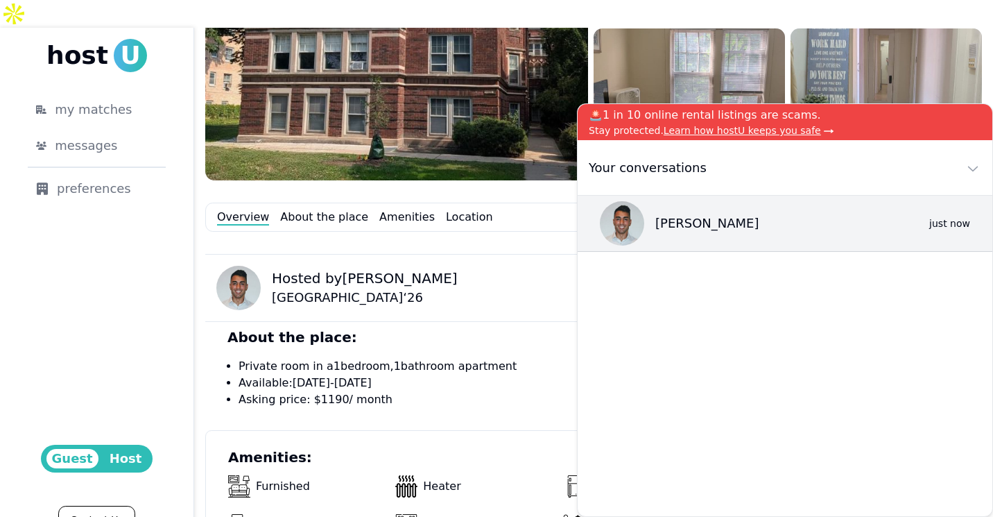
click at [421, 202] on div "Overview About the place Amenities Location" at bounding box center [593, 216] width 777 height 29
click at [446, 209] on link "Location" at bounding box center [469, 217] width 47 height 17
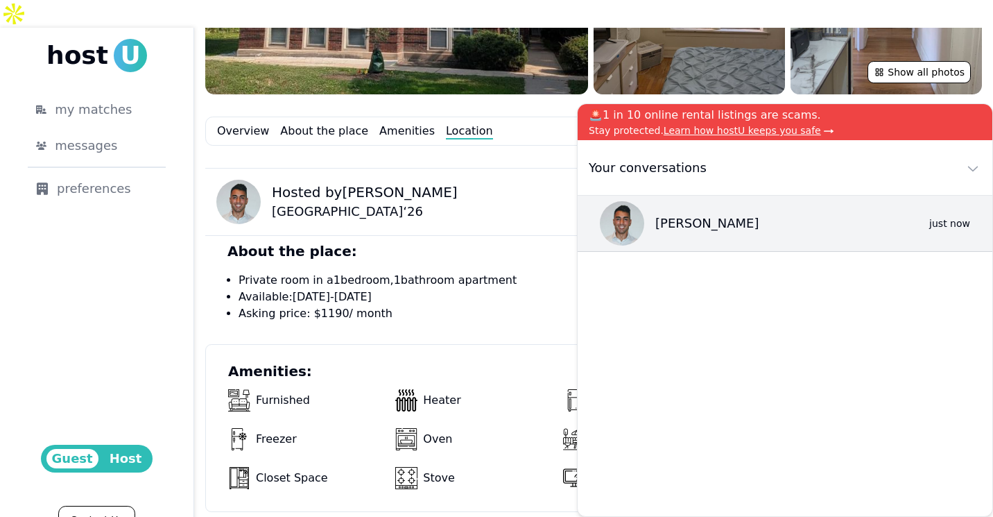
scroll to position [374, 0]
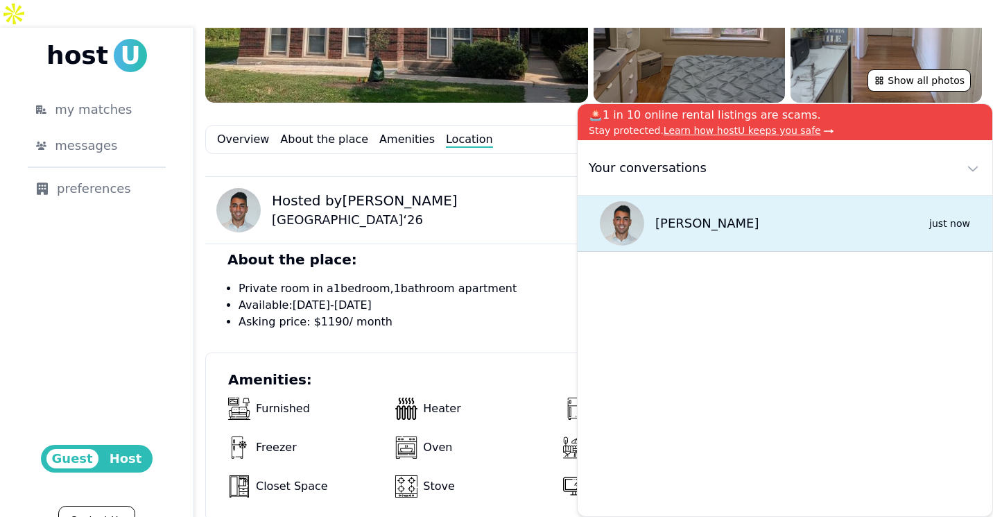
click at [731, 227] on div "Andrea 0 just now" at bounding box center [785, 224] width 415 height 56
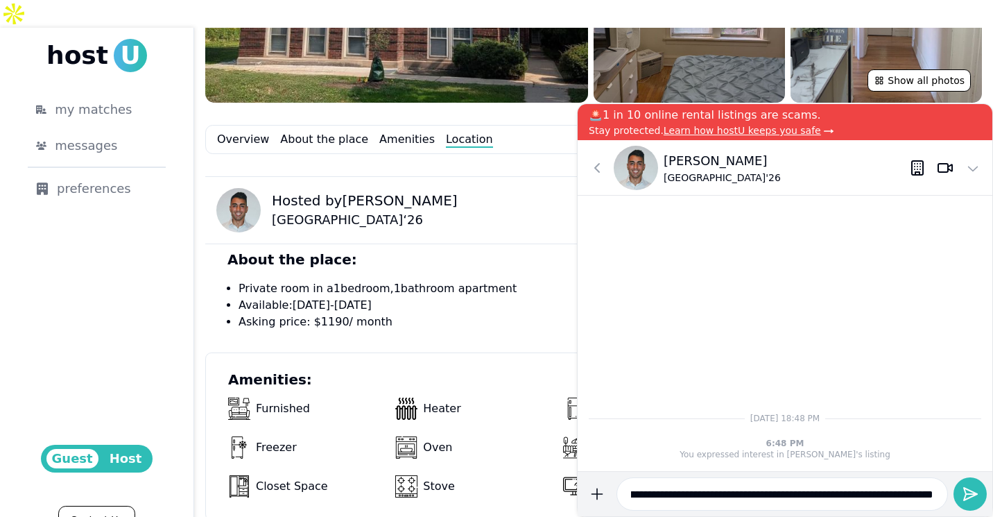
scroll to position [0, 605]
type input "**********"
click at [583, 477] on button "submit" at bounding box center [597, 493] width 28 height 33
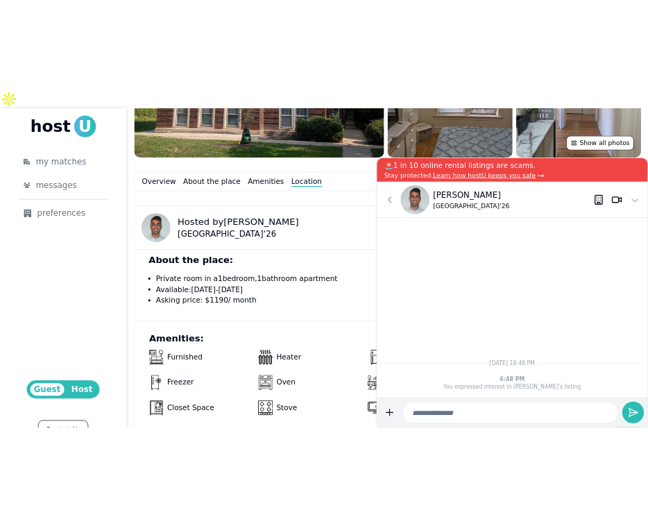
scroll to position [0, 0]
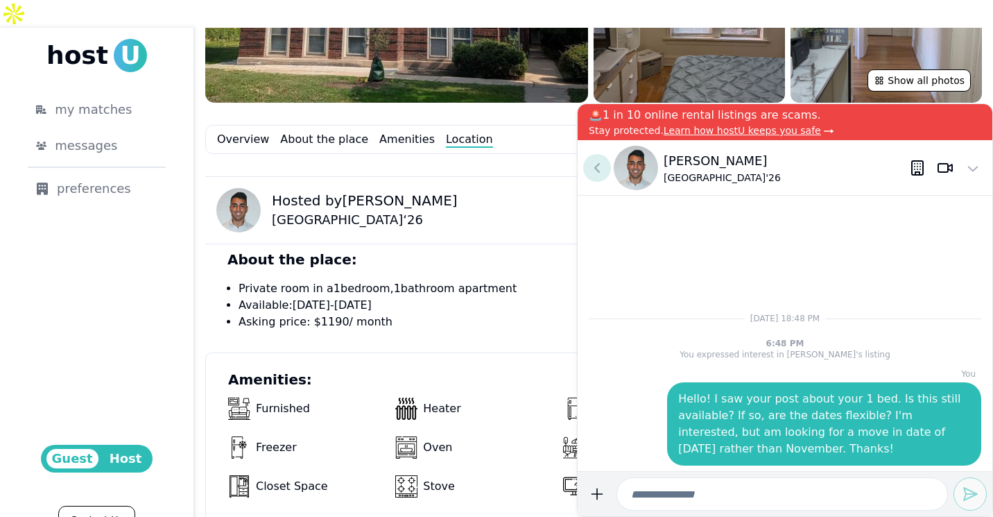
click at [602, 171] on icon at bounding box center [597, 167] width 17 height 17
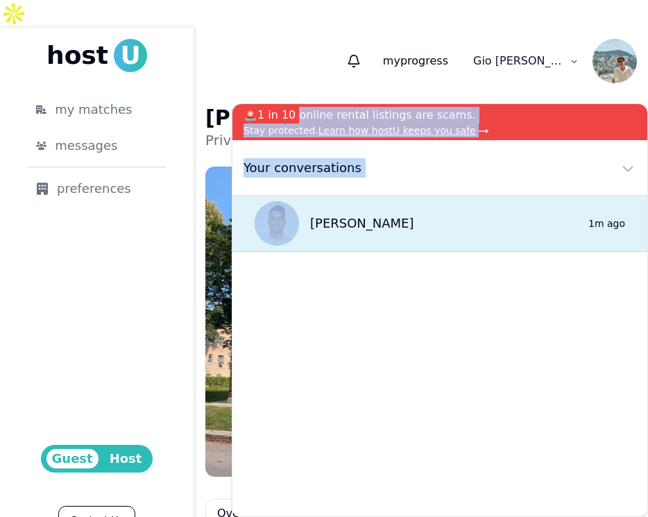
drag, startPoint x: 292, startPoint y: 121, endPoint x: 292, endPoint y: 198, distance: 77.0
click at [292, 198] on div "Conversation Conversation chat window 🚨1 in 10 online rental listings are scams…" at bounding box center [440, 309] width 416 height 413
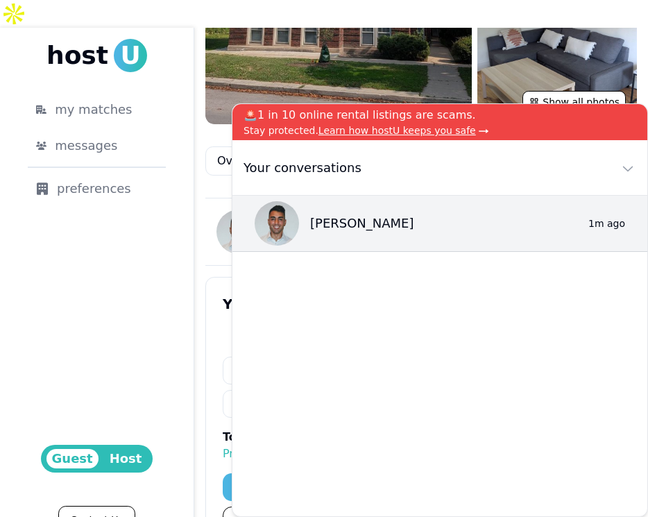
scroll to position [351, 0]
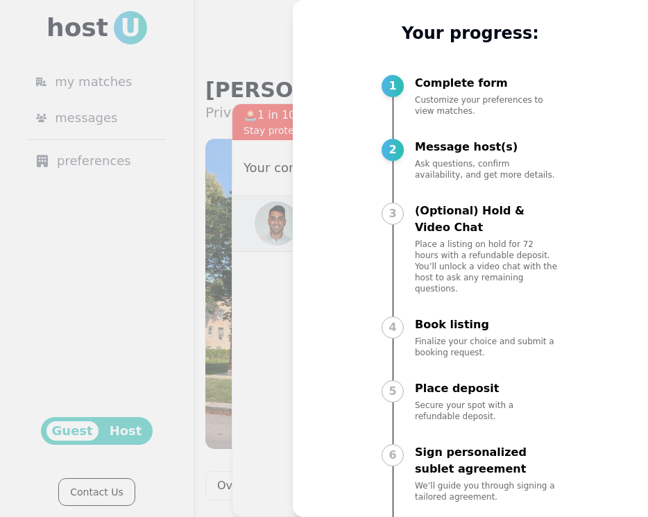
click at [268, 48] on div at bounding box center [324, 258] width 648 height 517
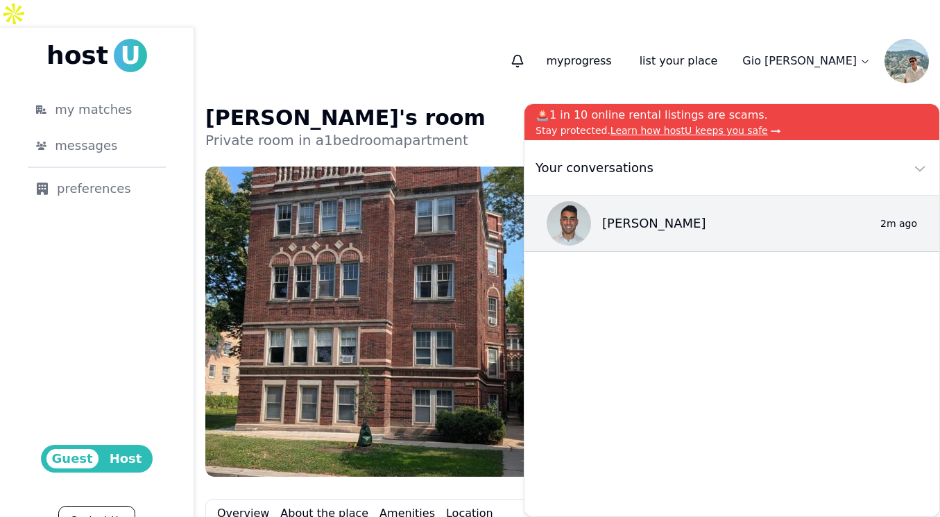
click at [647, 126] on p "Stay protected. Learn how hostU keeps you safe" at bounding box center [731, 130] width 393 height 14
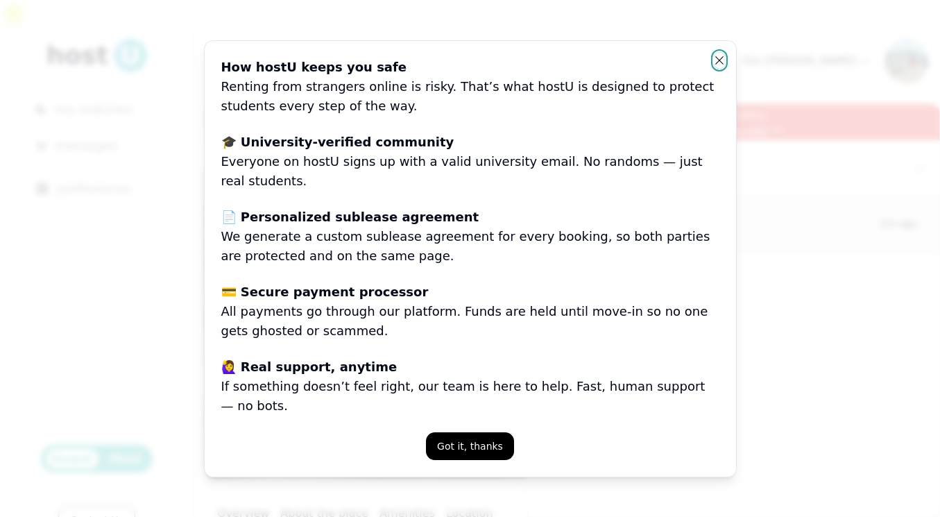
click at [647, 66] on icon "button" at bounding box center [719, 60] width 11 height 11
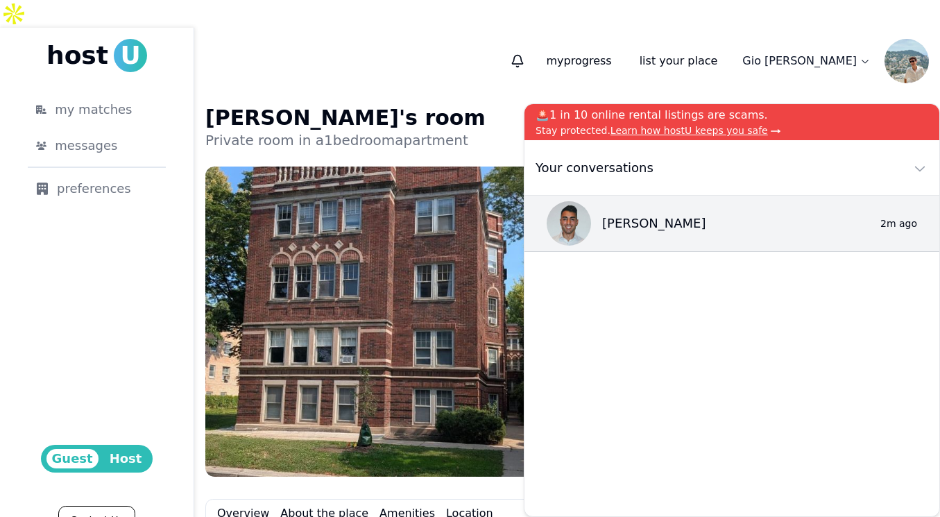
click at [601, 105] on div "Andrea's room Private room in a 1 bedroom apartment" at bounding box center [566, 127] width 723 height 44
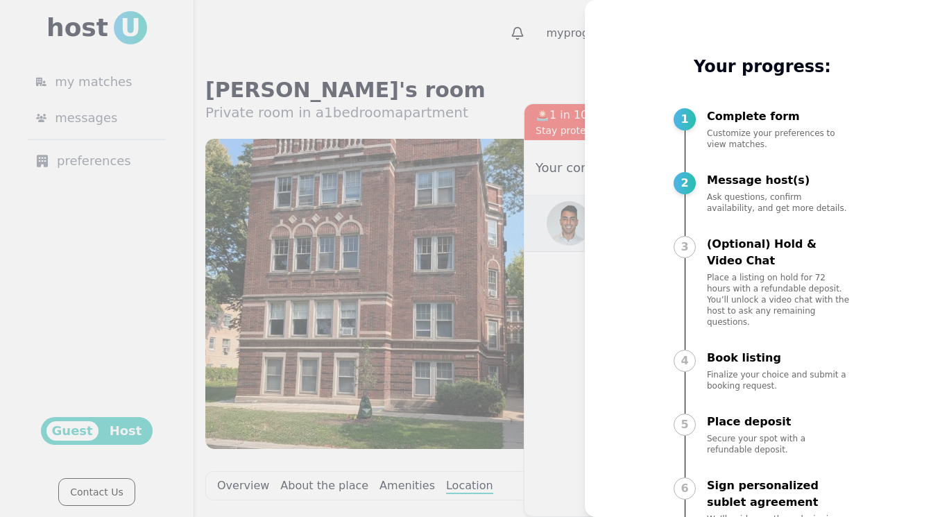
click at [553, 65] on div at bounding box center [470, 258] width 940 height 517
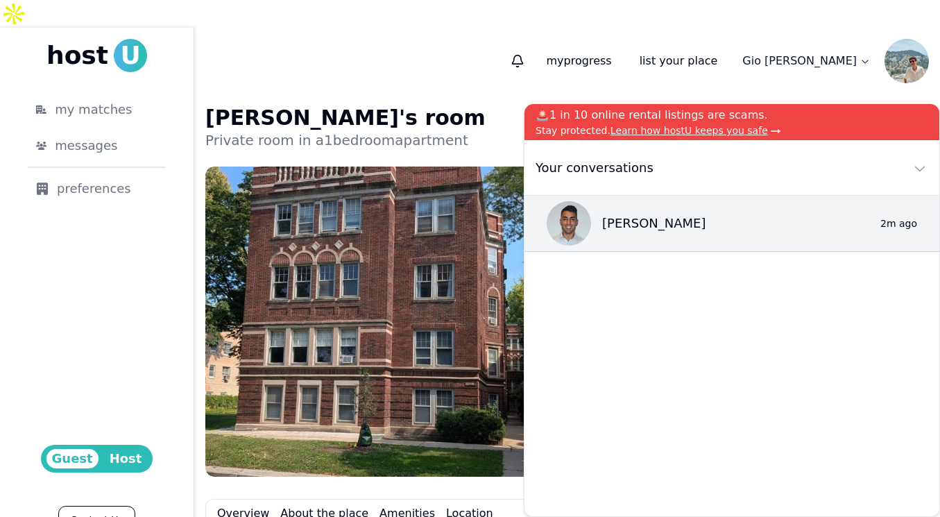
click at [924, 112] on p "🚨1 in 10 online rental listings are scams." at bounding box center [731, 115] width 393 height 17
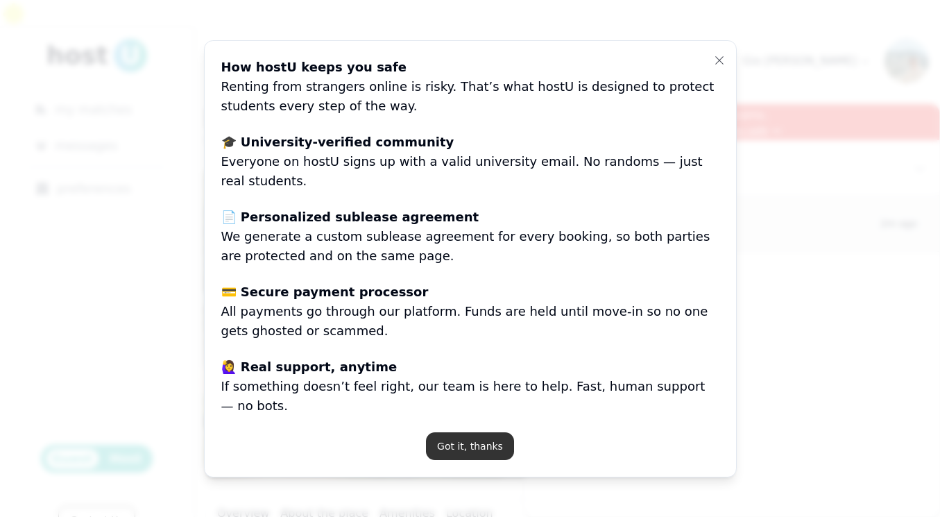
click at [462, 435] on button "Got it, thanks" at bounding box center [470, 446] width 88 height 28
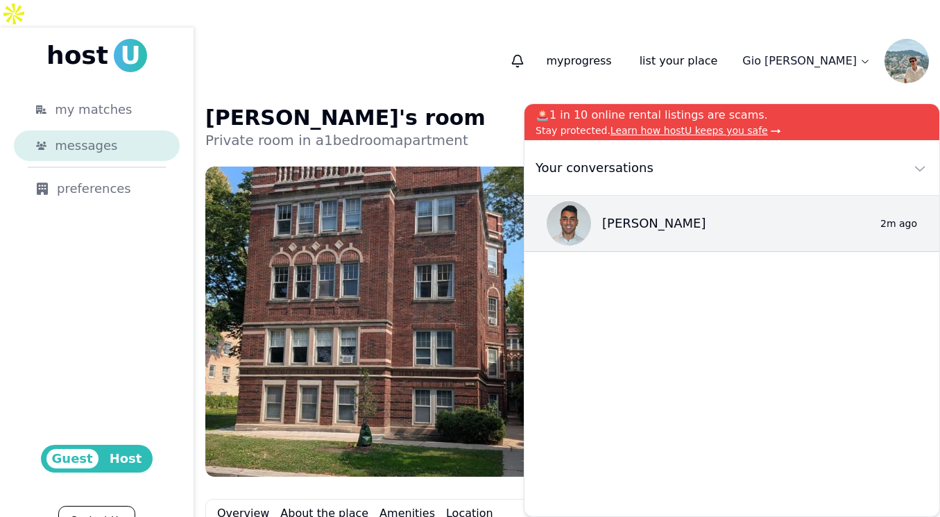
click at [126, 136] on div "messages" at bounding box center [106, 145] width 103 height 19
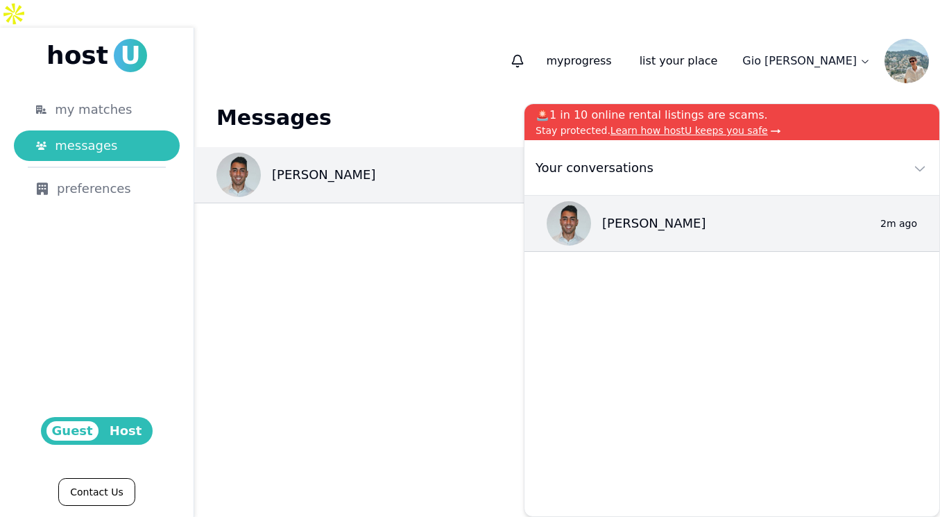
click at [120, 39] on span "U" at bounding box center [130, 55] width 33 height 33
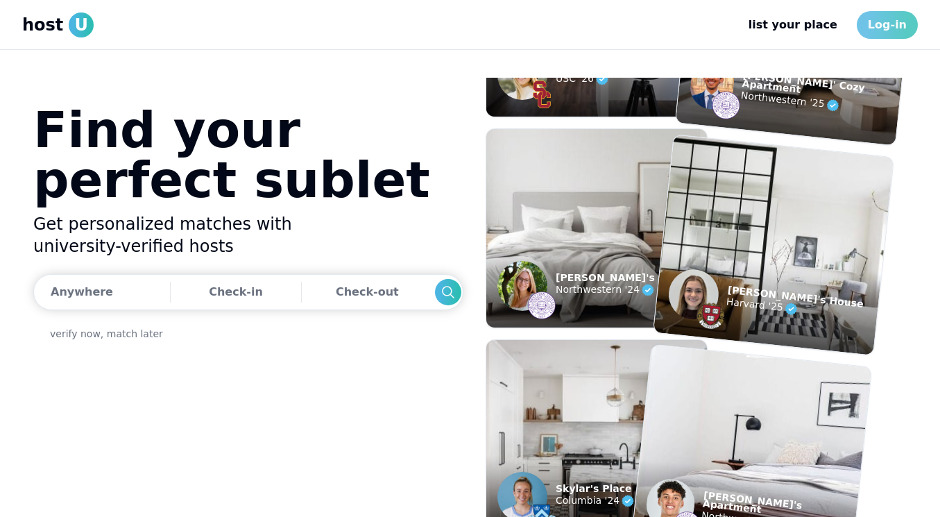
click at [905, 35] on link "Log-in" at bounding box center [886, 25] width 61 height 28
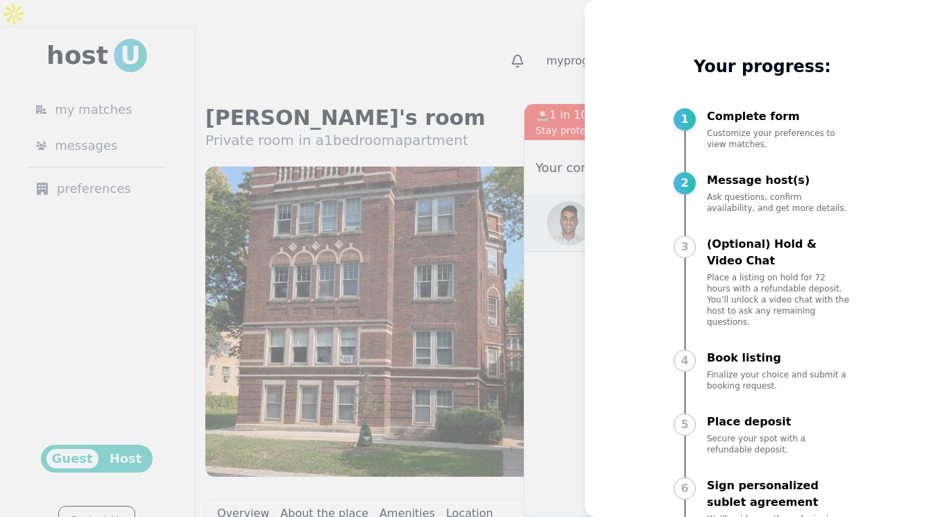
click at [490, 74] on div at bounding box center [470, 258] width 940 height 517
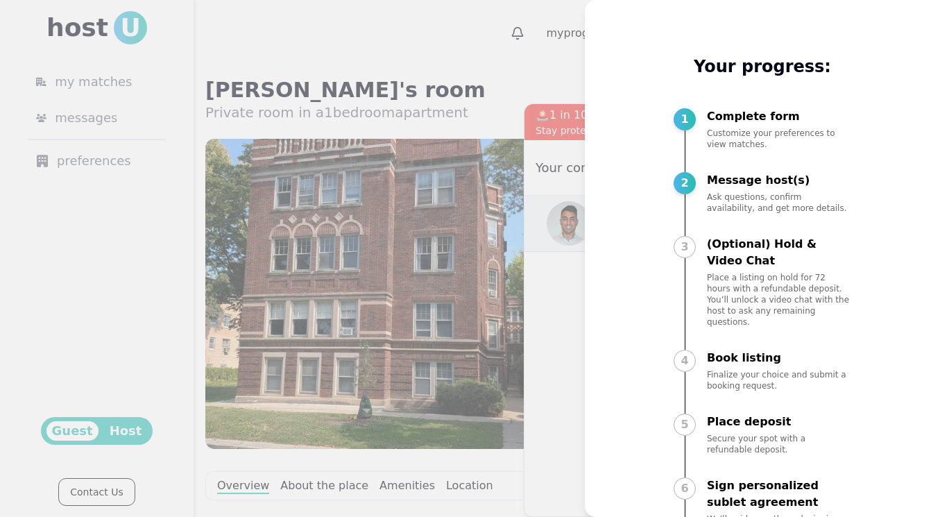
click at [384, 171] on div at bounding box center [470, 258] width 940 height 517
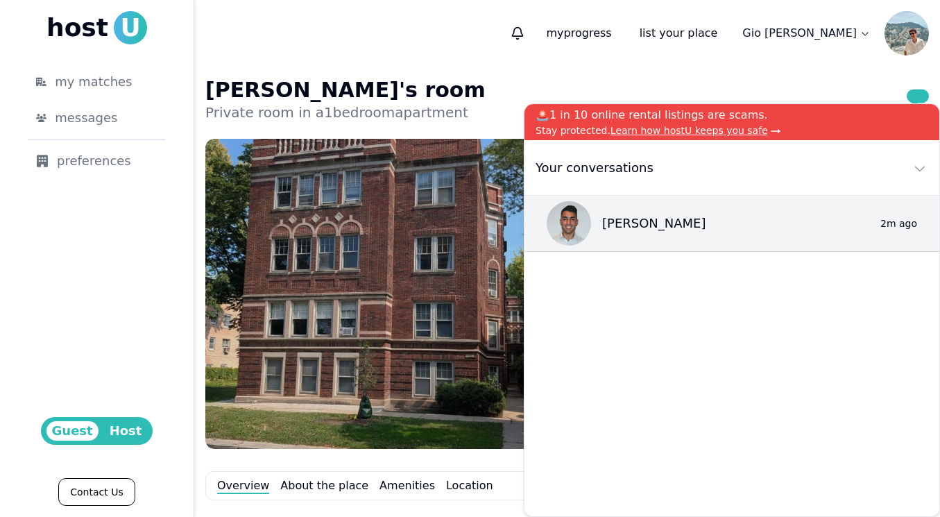
click at [409, 167] on img at bounding box center [383, 294] width 356 height 310
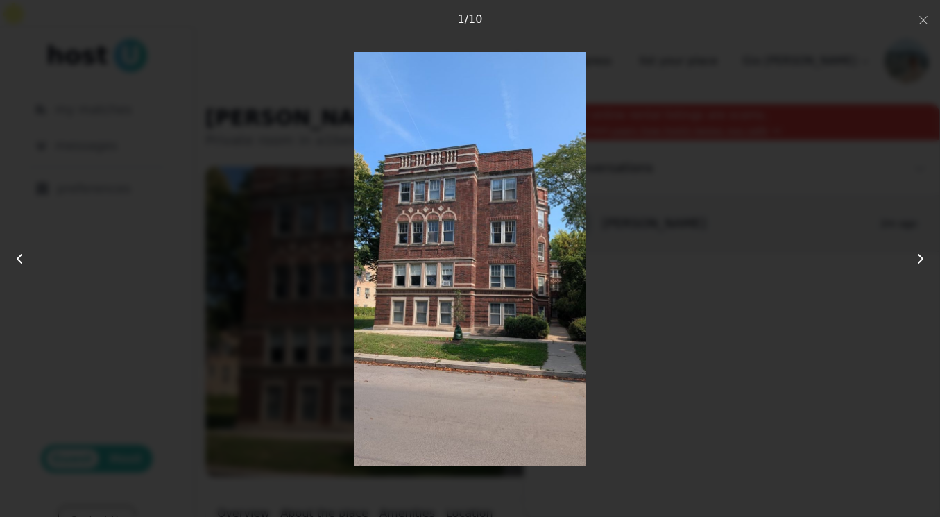
click at [916, 263] on icon at bounding box center [920, 258] width 17 height 17
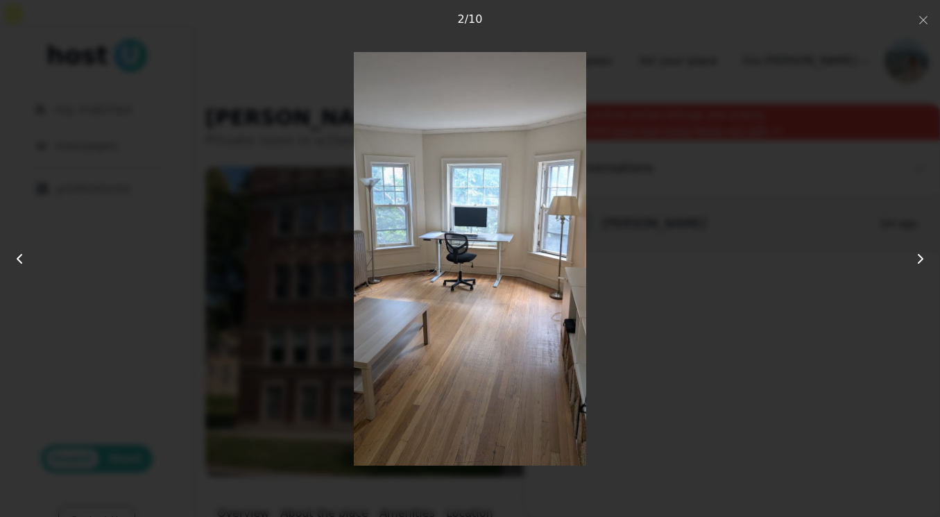
click at [916, 263] on icon at bounding box center [920, 258] width 17 height 17
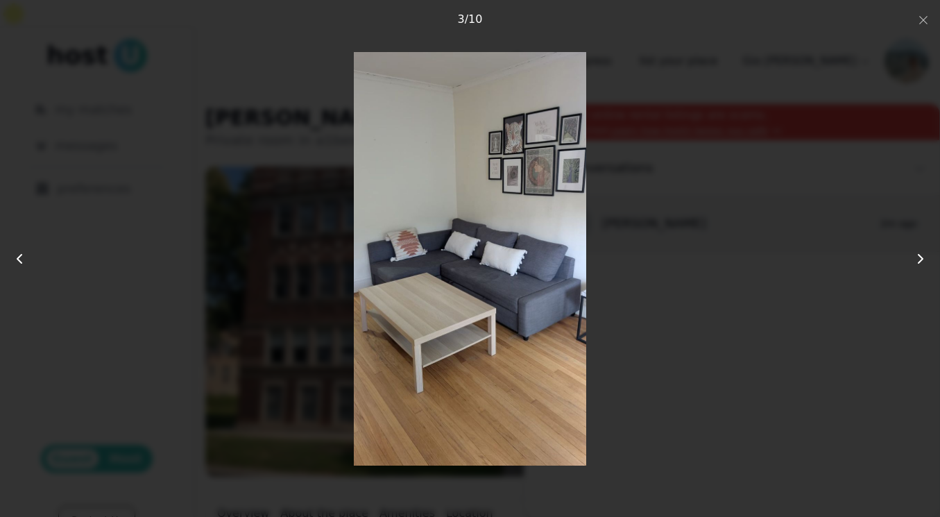
click at [916, 263] on icon at bounding box center [920, 258] width 17 height 17
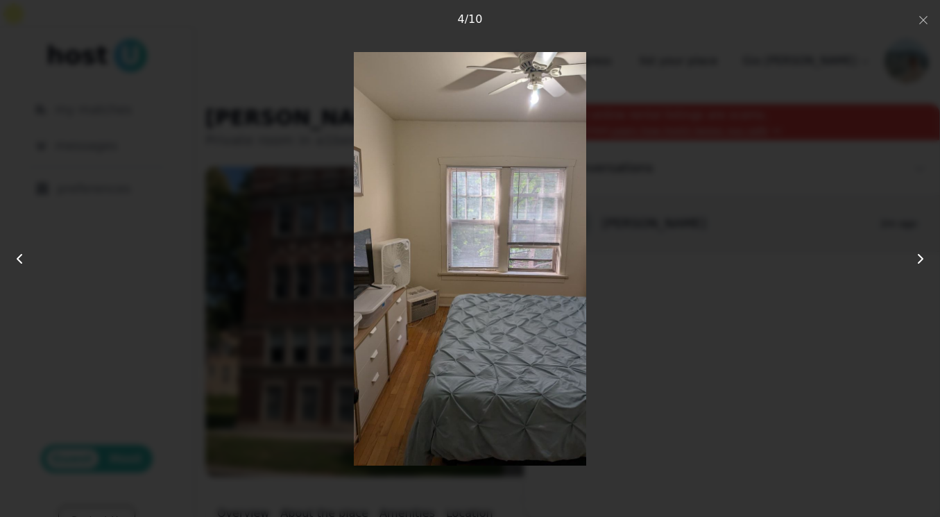
click at [916, 263] on icon at bounding box center [920, 258] width 17 height 17
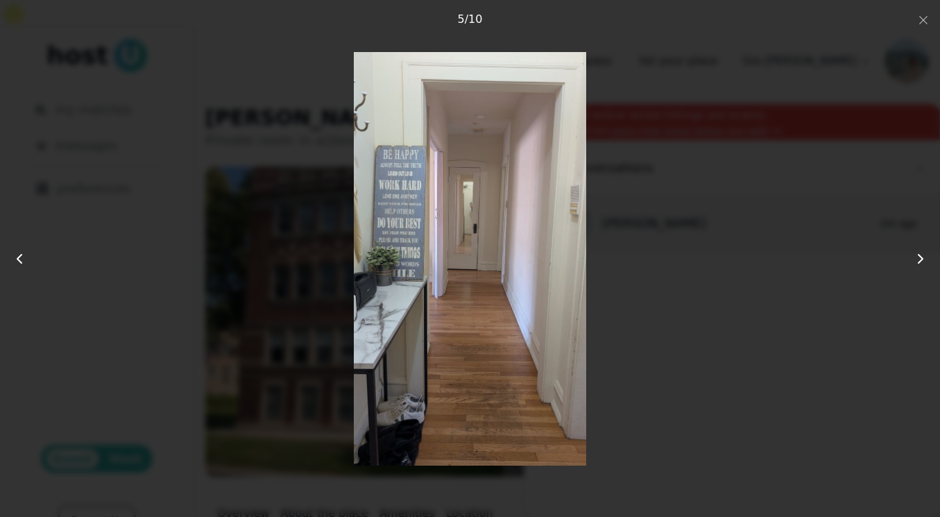
click at [916, 263] on icon at bounding box center [920, 258] width 17 height 17
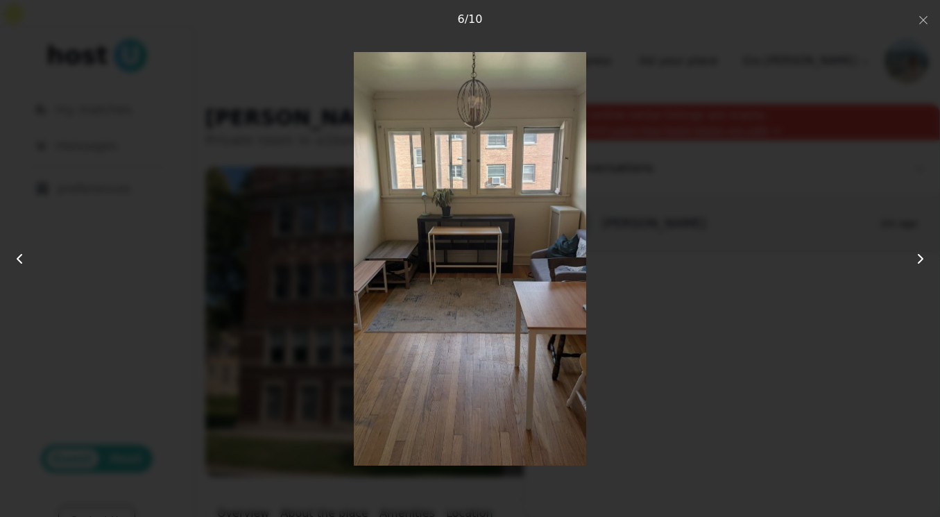
click at [912, 264] on icon at bounding box center [920, 258] width 17 height 17
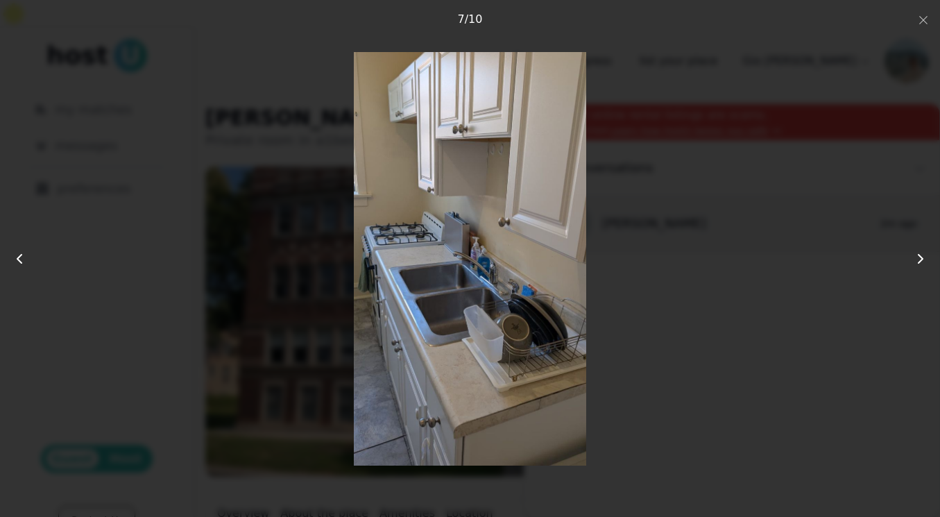
click at [912, 264] on icon at bounding box center [920, 258] width 17 height 17
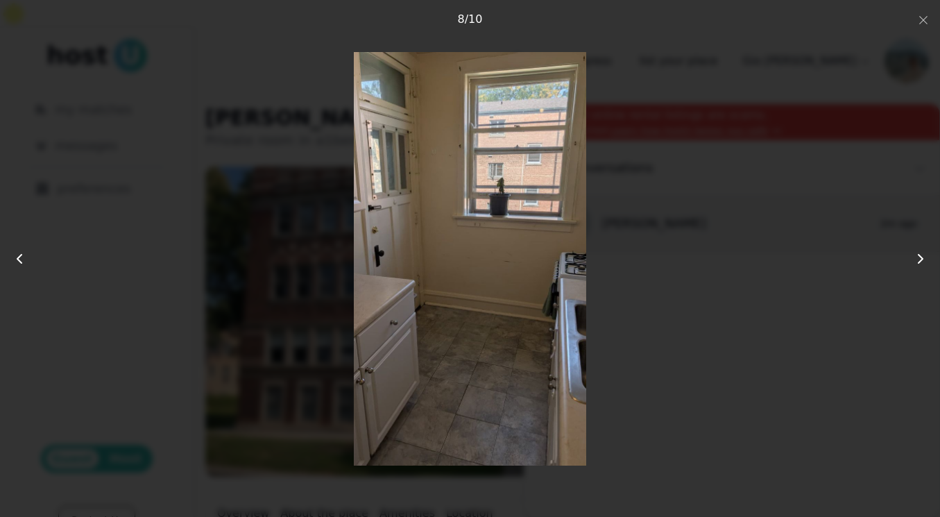
click at [912, 264] on icon at bounding box center [920, 258] width 17 height 17
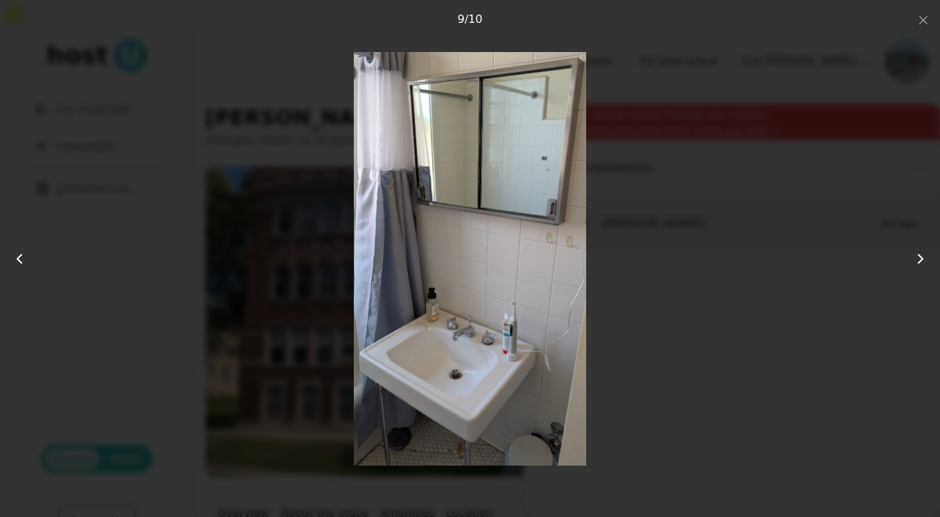
click at [912, 264] on icon at bounding box center [920, 258] width 17 height 17
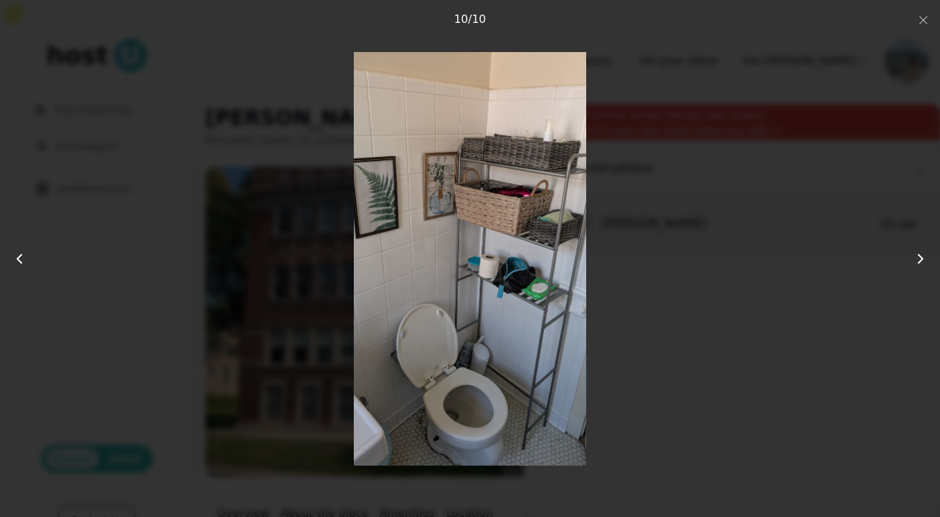
click at [912, 264] on icon at bounding box center [920, 258] width 17 height 17
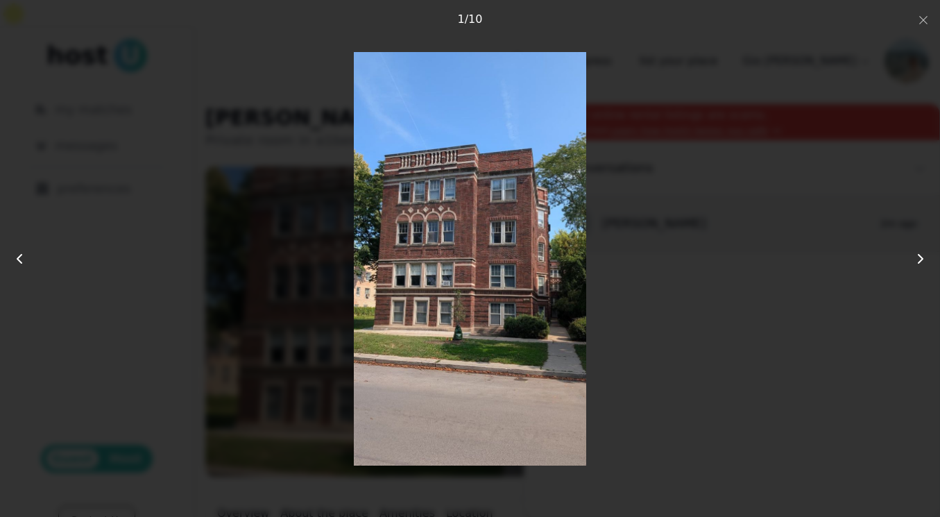
click at [912, 263] on icon at bounding box center [920, 258] width 17 height 17
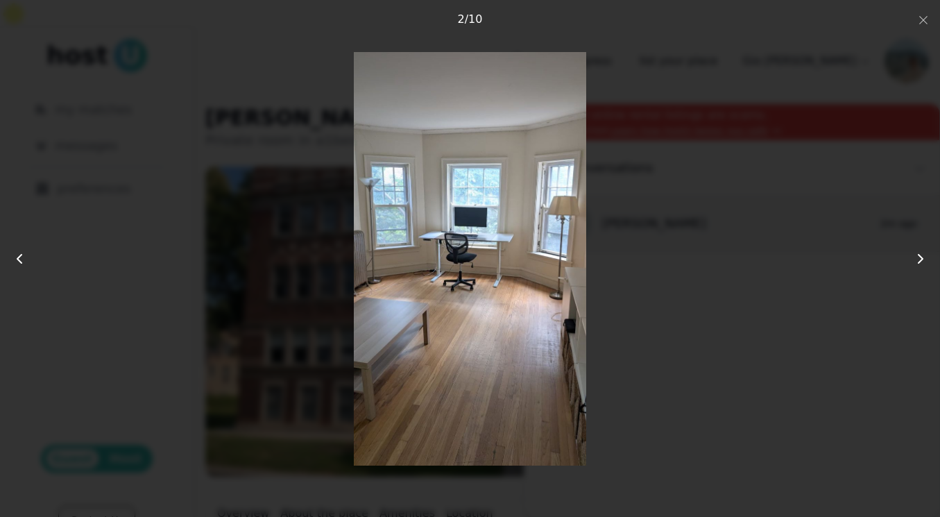
click at [697, 318] on div at bounding box center [470, 258] width 752 height 413
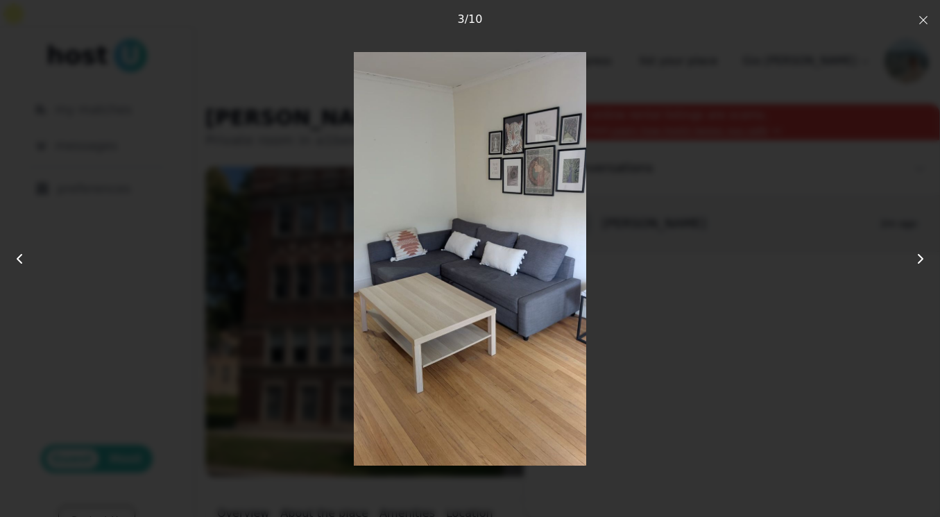
click at [920, 23] on use "button" at bounding box center [923, 20] width 8 height 8
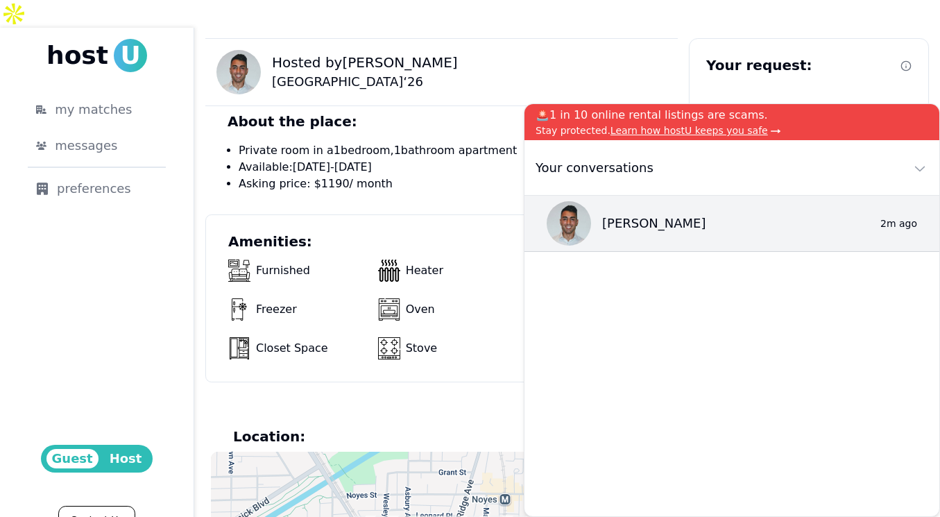
scroll to position [510, 0]
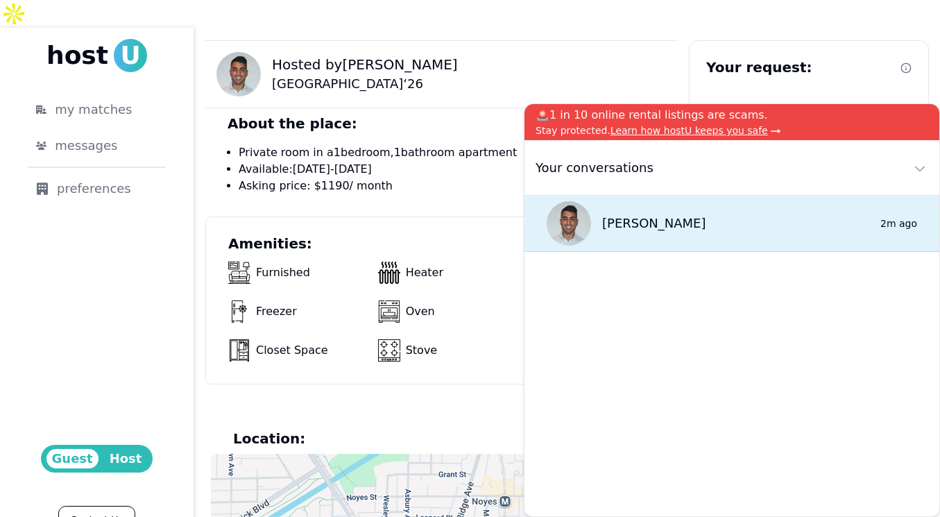
click at [812, 227] on div "[PERSON_NAME] 0 2m ago" at bounding box center [731, 224] width 415 height 56
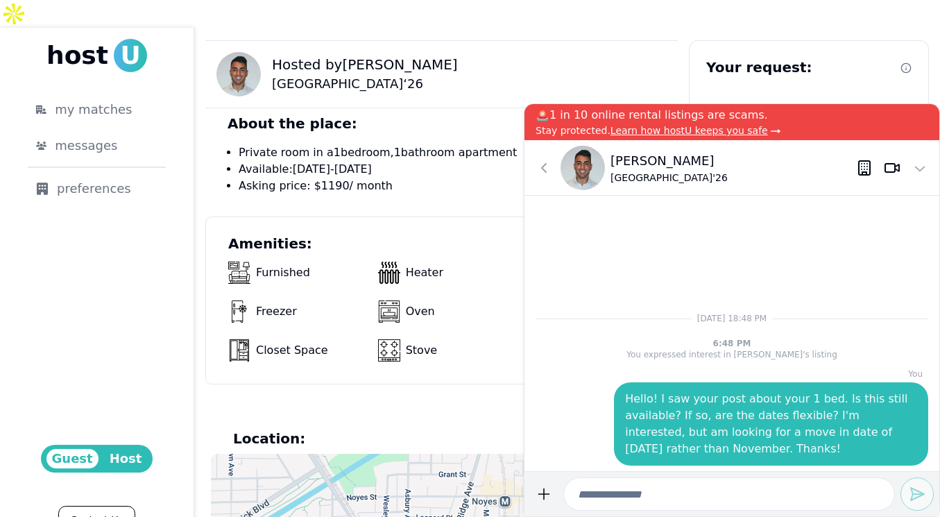
click at [861, 166] on icon at bounding box center [861, 166] width 0 height 0
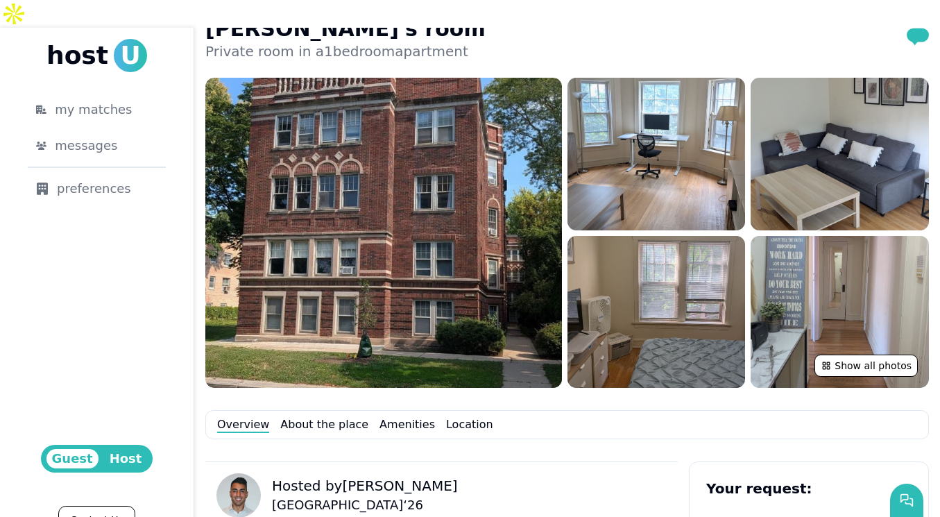
scroll to position [0, 0]
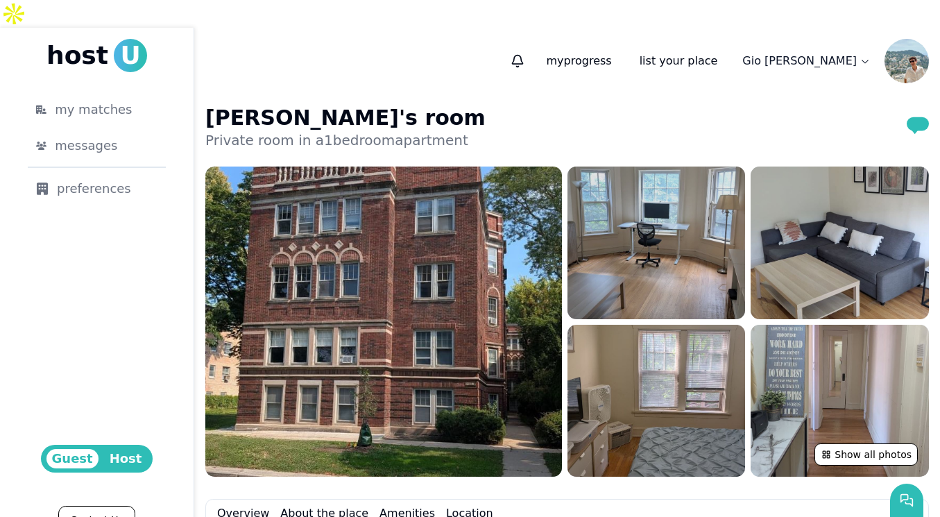
click at [653, 255] on img at bounding box center [656, 242] width 178 height 153
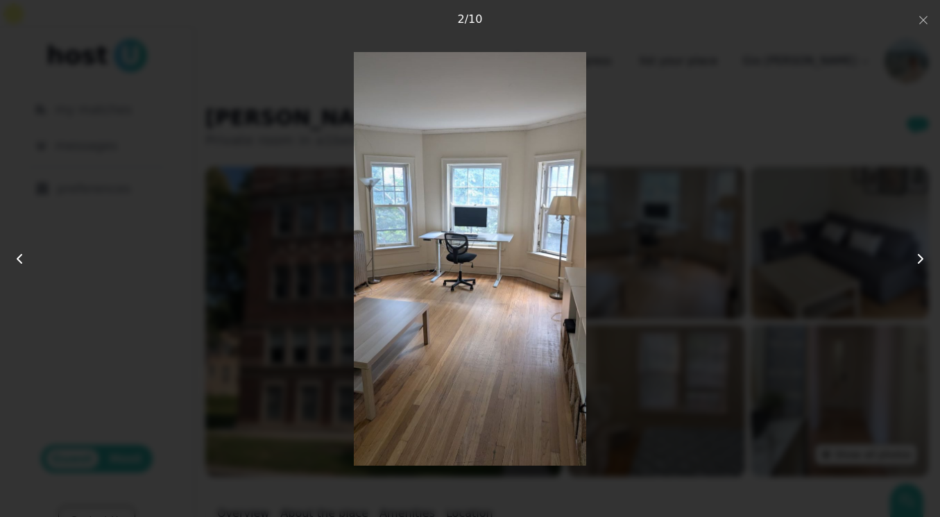
click at [922, 261] on icon at bounding box center [920, 258] width 17 height 17
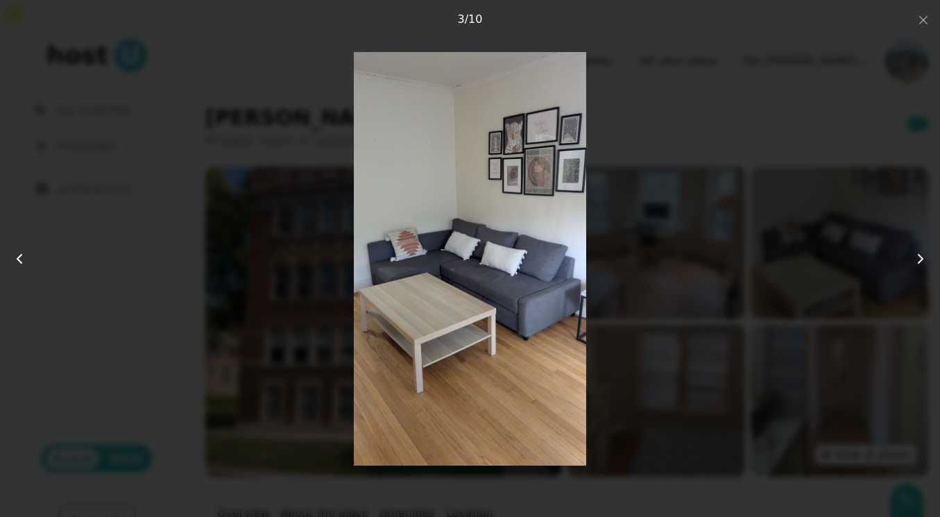
click at [922, 261] on icon at bounding box center [920, 258] width 17 height 17
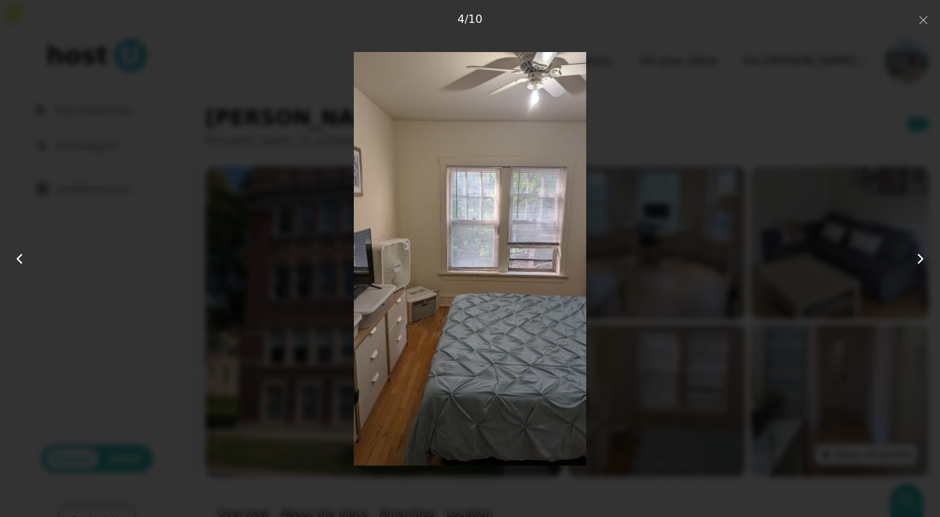
click at [922, 261] on icon at bounding box center [920, 258] width 17 height 17
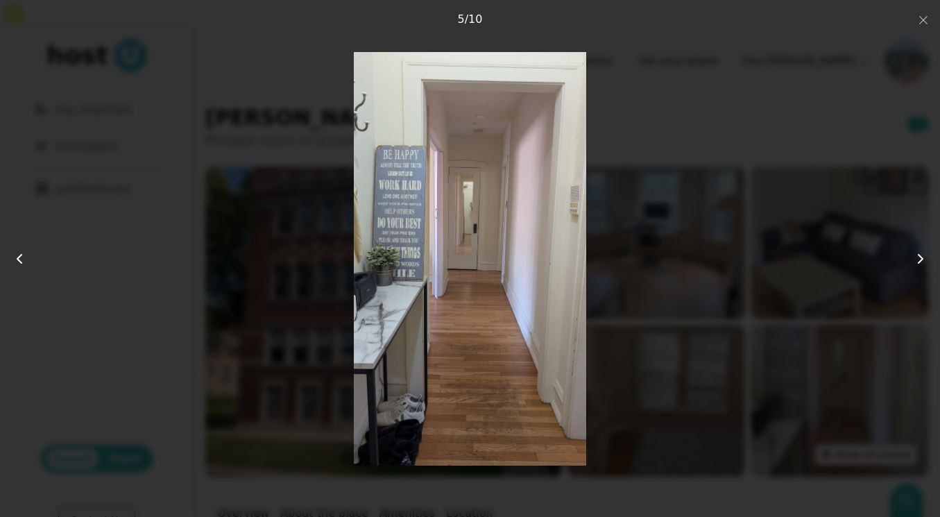
click at [922, 261] on icon at bounding box center [920, 258] width 17 height 17
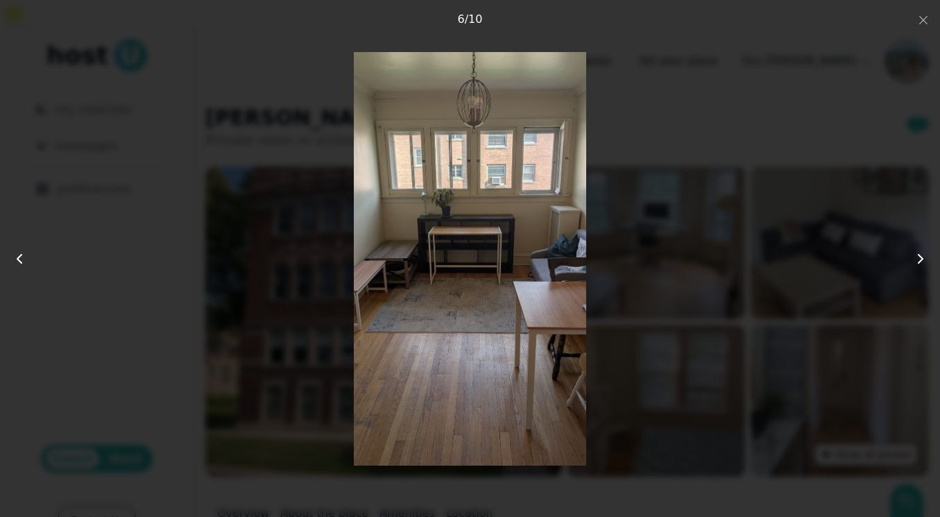
click at [922, 261] on icon at bounding box center [920, 258] width 17 height 17
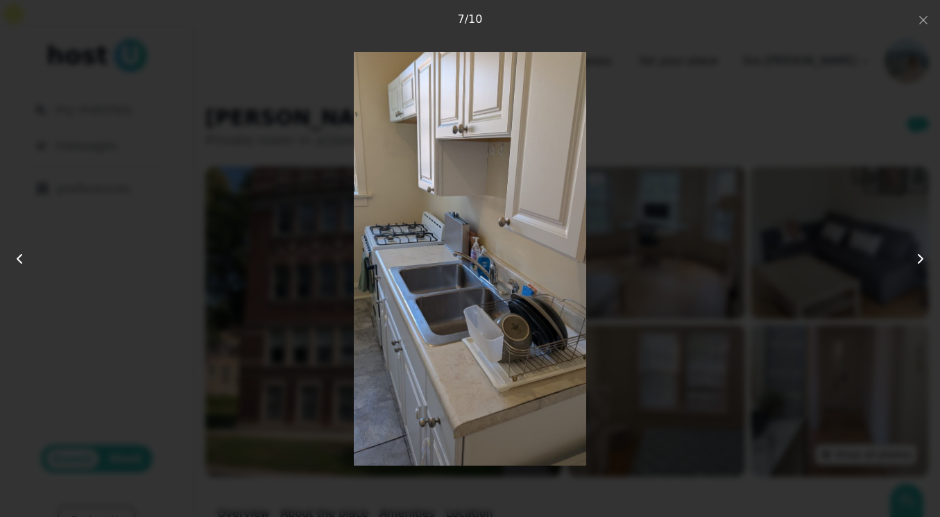
click at [922, 261] on icon at bounding box center [920, 258] width 17 height 17
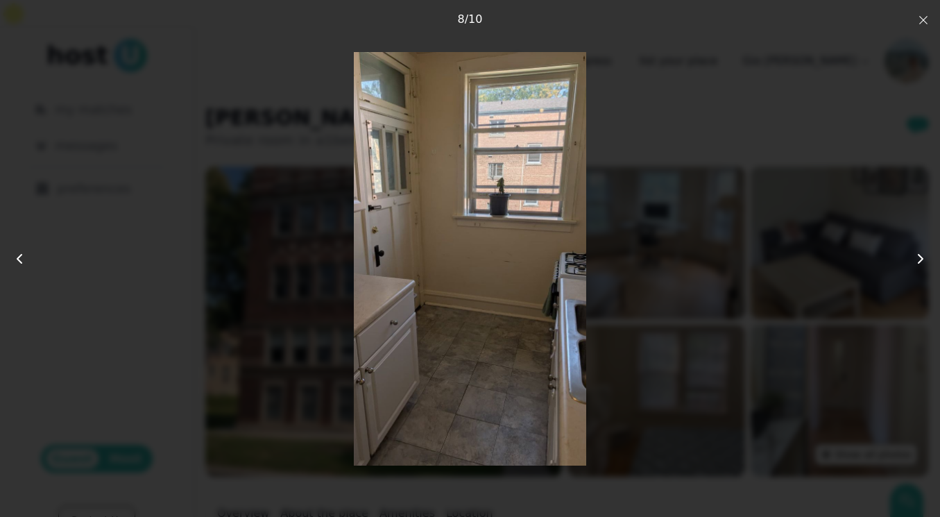
click at [923, 24] on icon "button" at bounding box center [922, 20] width 11 height 11
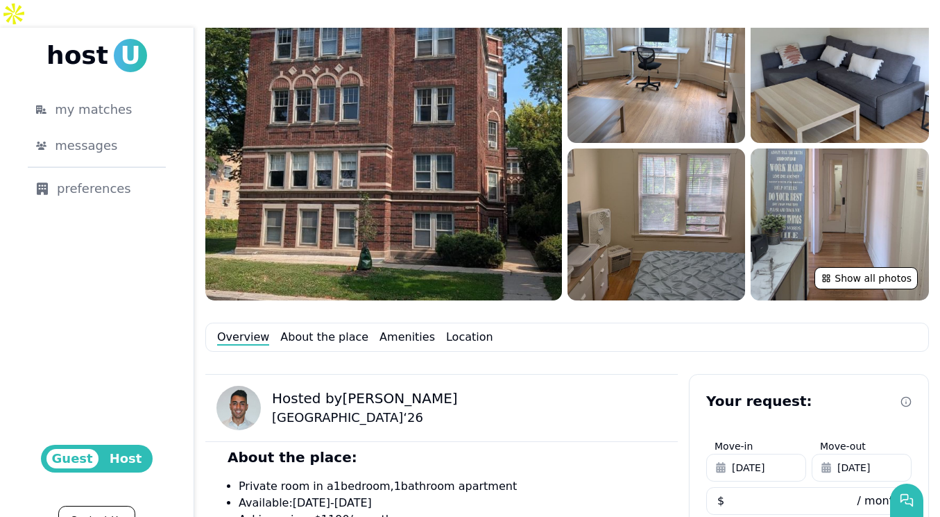
scroll to position [156, 0]
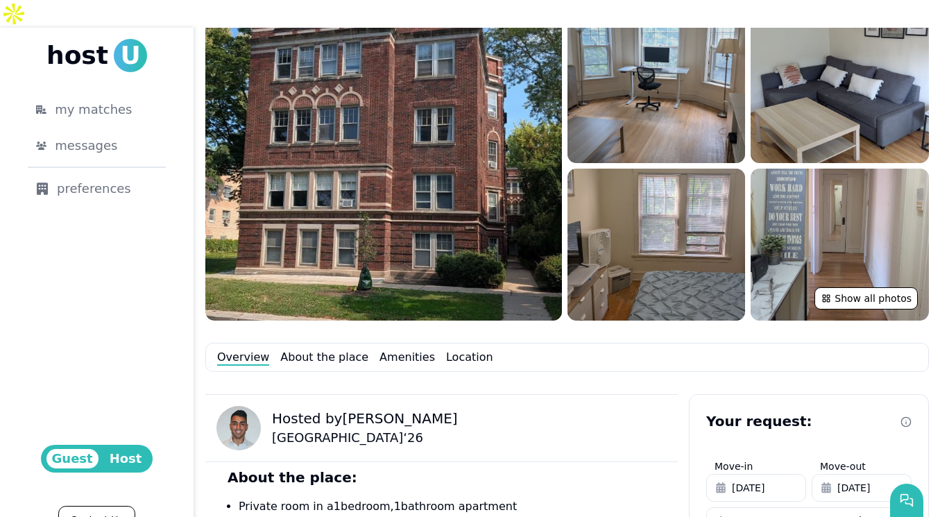
click at [706, 74] on img at bounding box center [656, 86] width 178 height 153
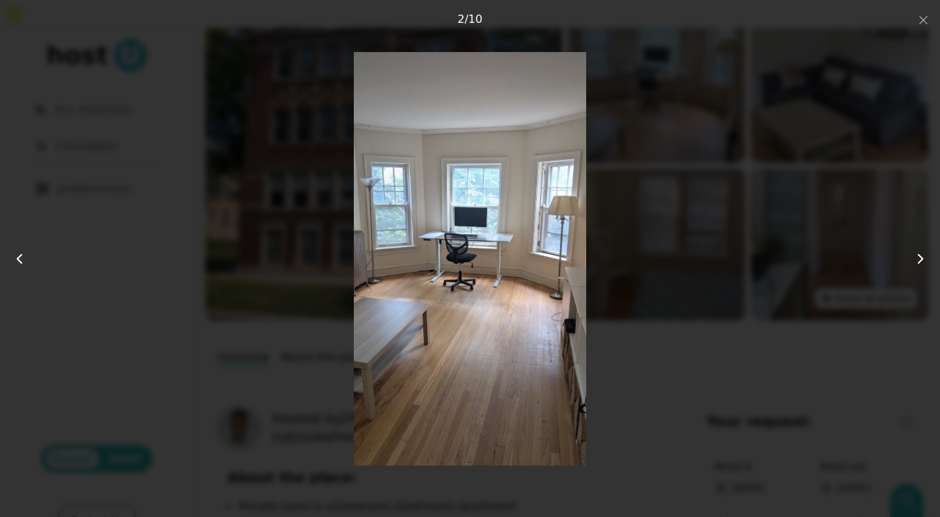
click at [914, 255] on icon at bounding box center [920, 258] width 17 height 17
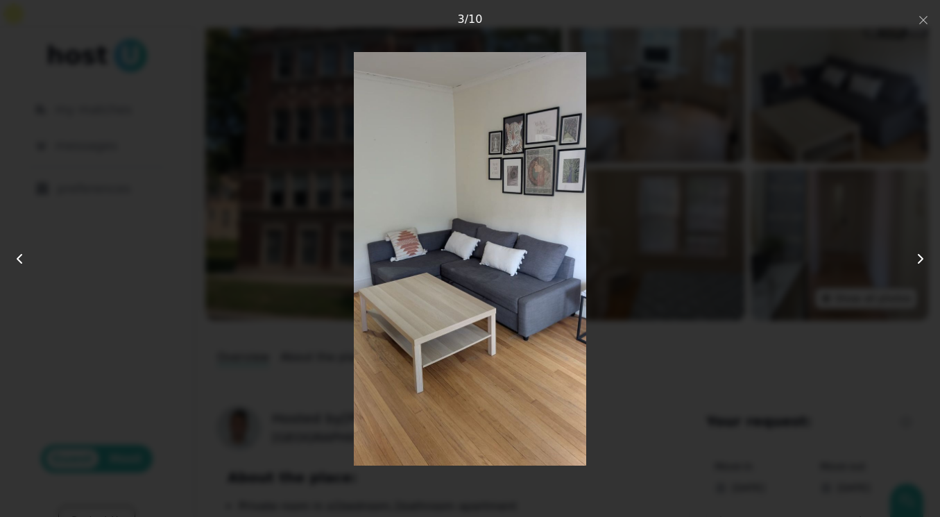
click at [914, 255] on icon at bounding box center [920, 258] width 17 height 17
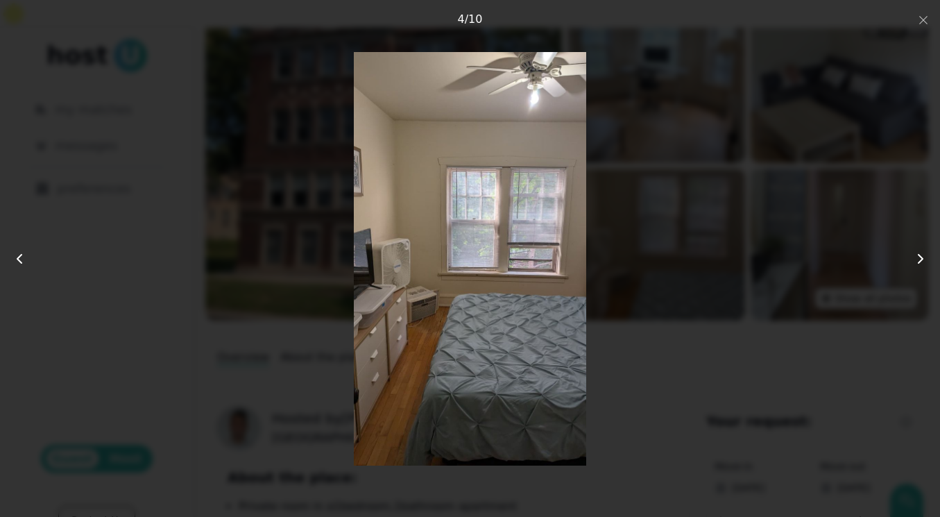
click at [914, 255] on icon at bounding box center [920, 258] width 17 height 17
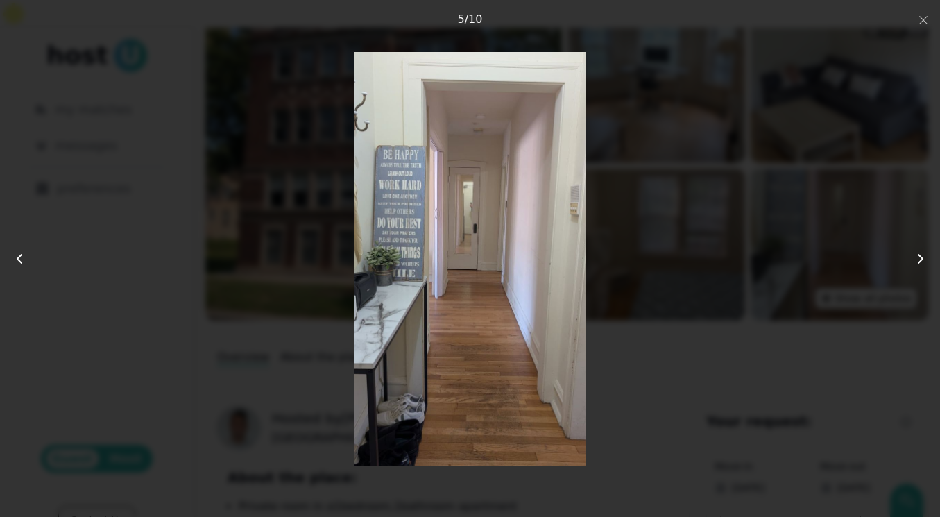
click at [914, 255] on icon at bounding box center [920, 258] width 17 height 17
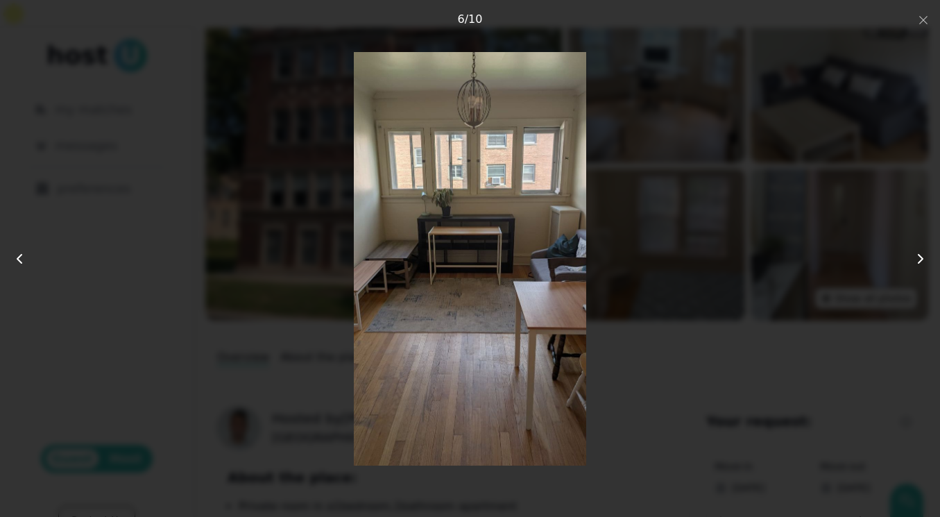
click at [914, 255] on icon at bounding box center [920, 258] width 17 height 17
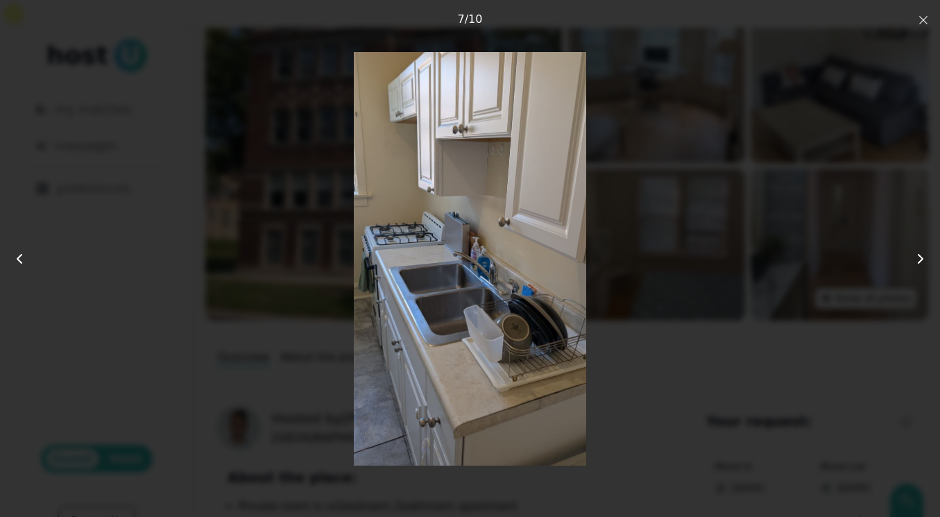
click at [925, 19] on icon "button" at bounding box center [922, 20] width 11 height 11
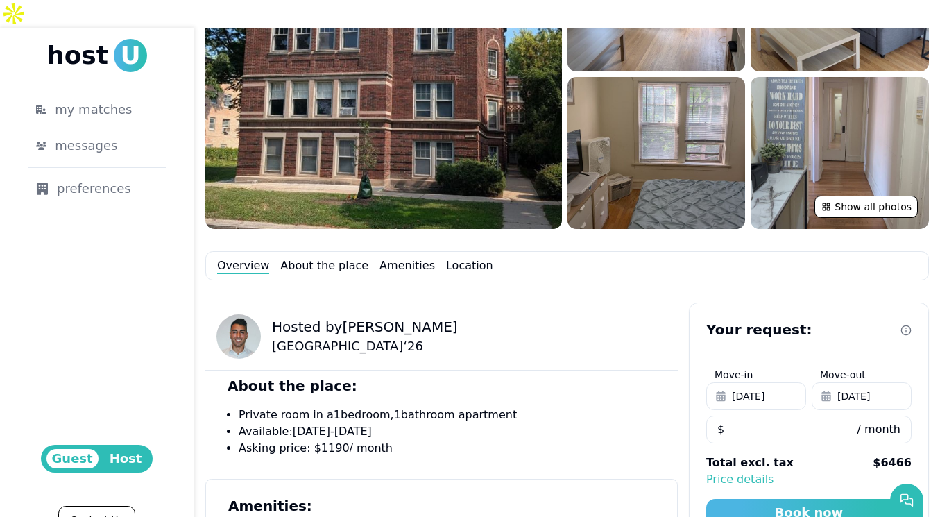
scroll to position [0, 0]
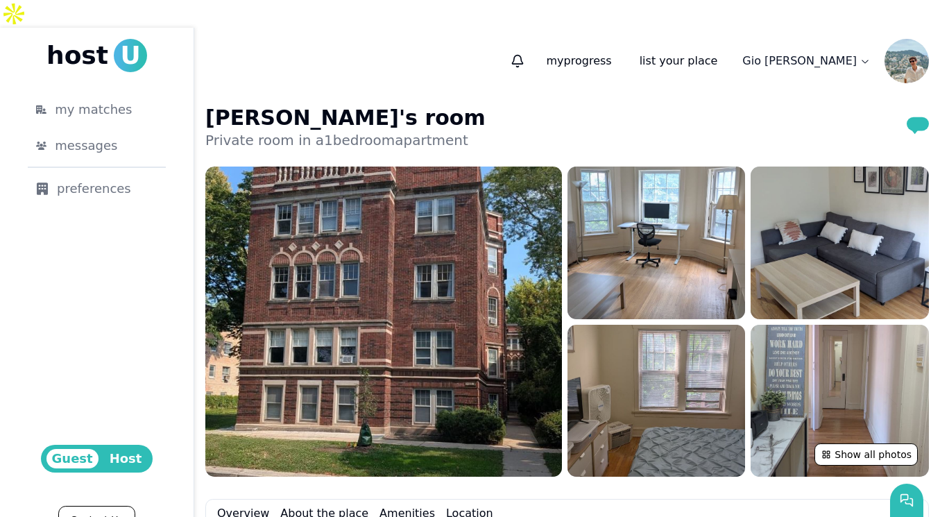
click at [897, 39] on img at bounding box center [906, 61] width 44 height 44
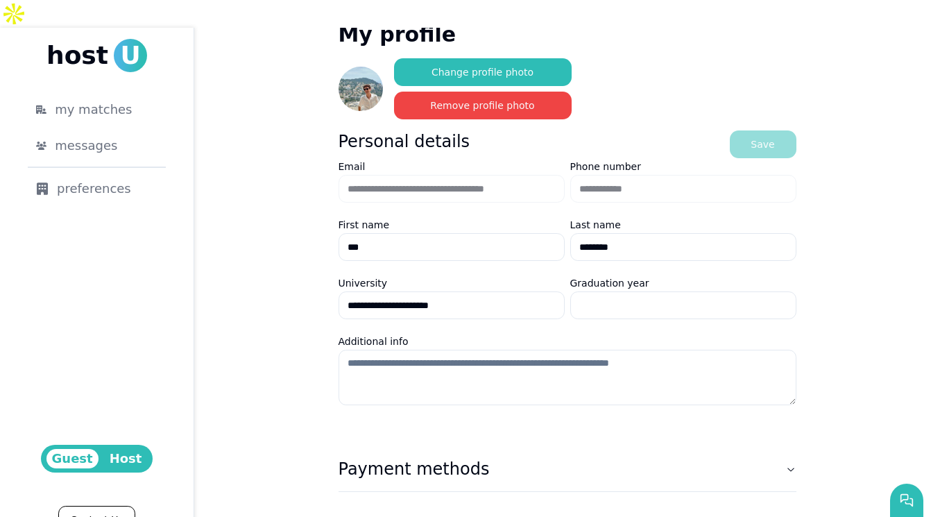
scroll to position [137, 0]
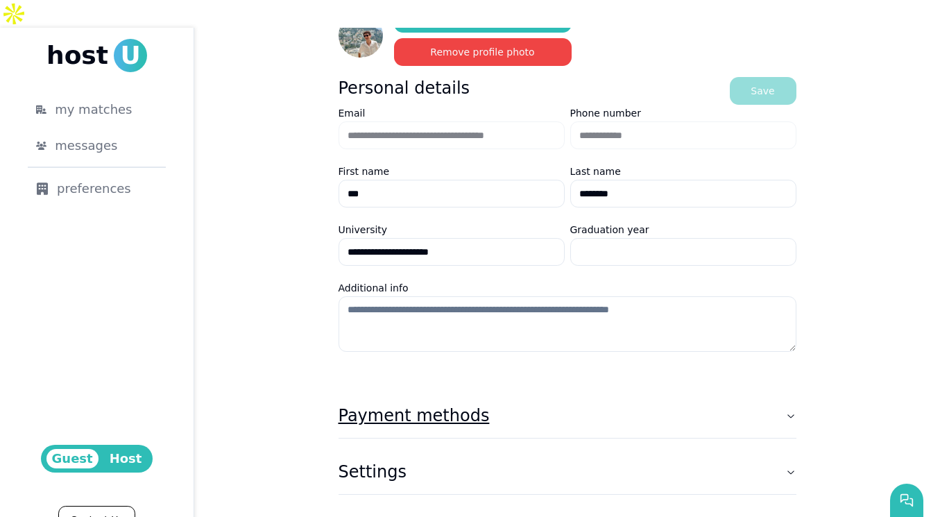
click at [785, 399] on button "Payment methods" at bounding box center [567, 415] width 458 height 44
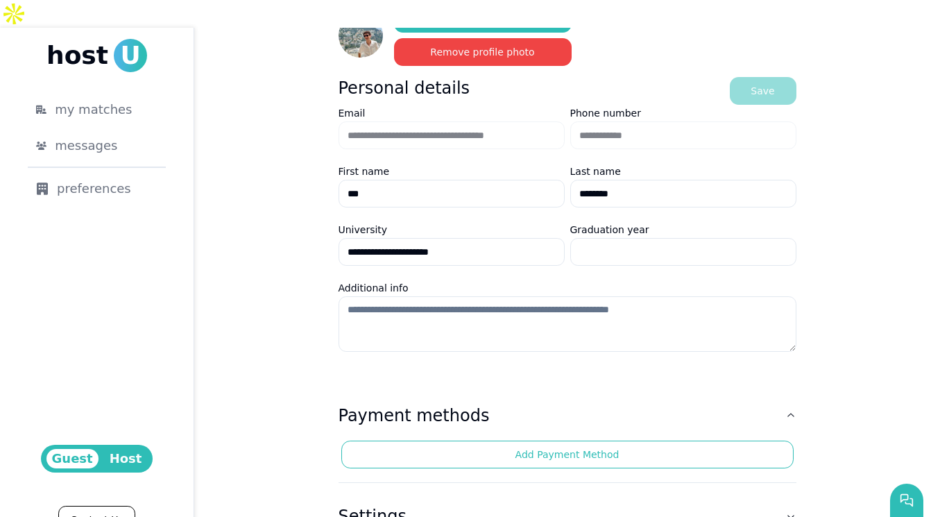
scroll to position [181, 0]
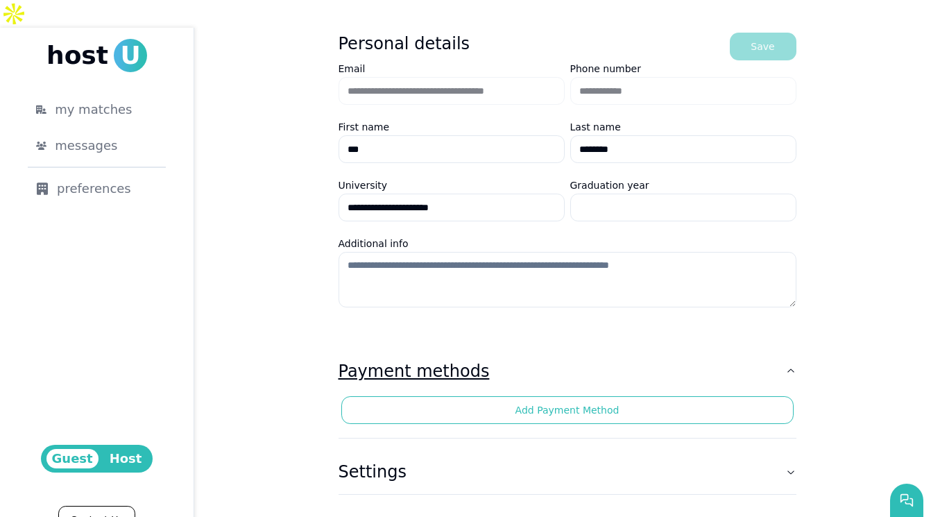
click at [785, 365] on icon "button" at bounding box center [790, 370] width 11 height 11
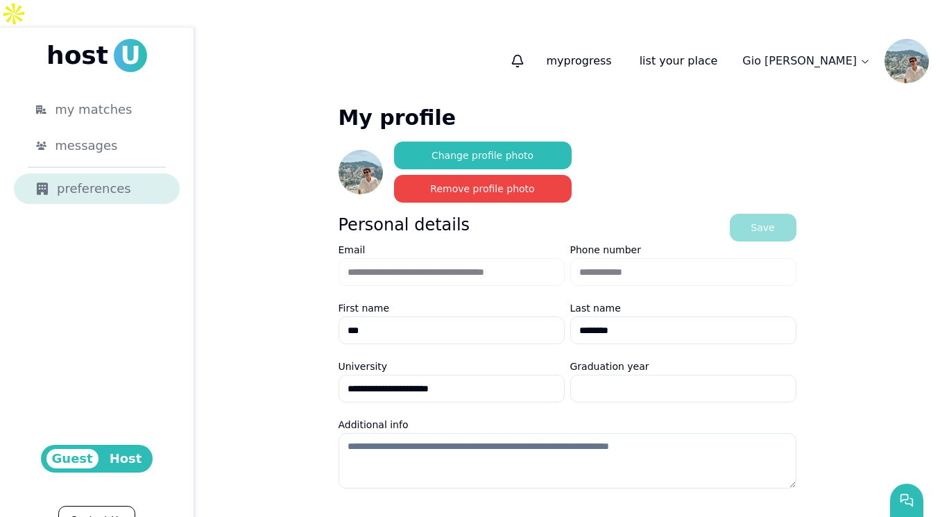
click at [108, 179] on div "preferences" at bounding box center [96, 188] width 121 height 19
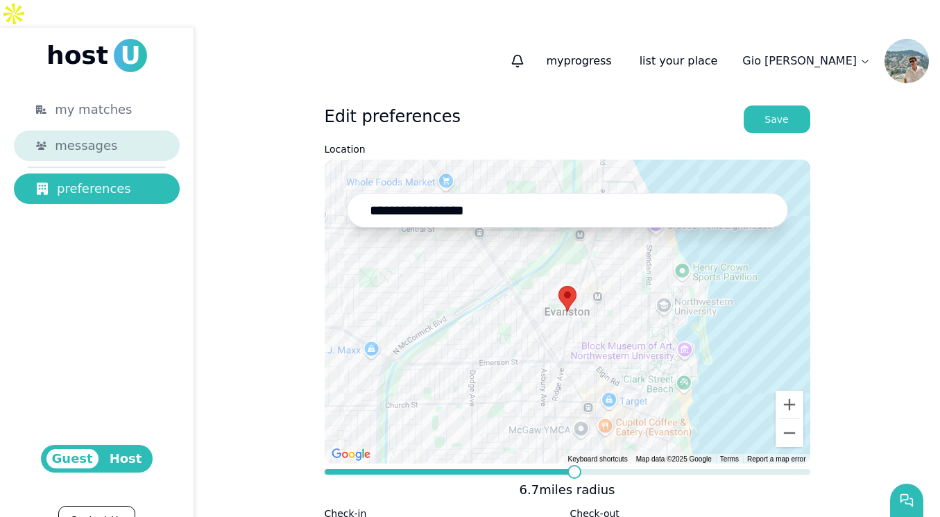
click at [132, 136] on div "messages" at bounding box center [106, 145] width 103 height 19
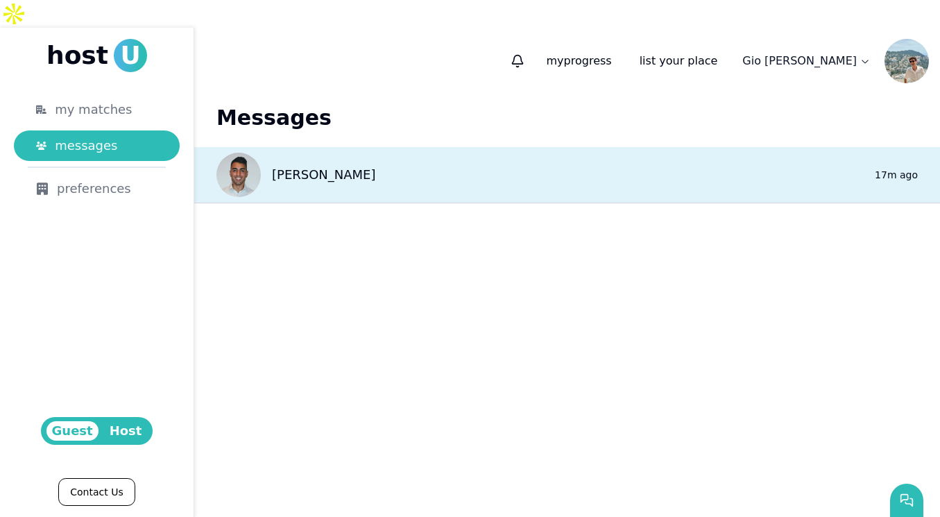
click at [252, 153] on img at bounding box center [238, 175] width 44 height 44
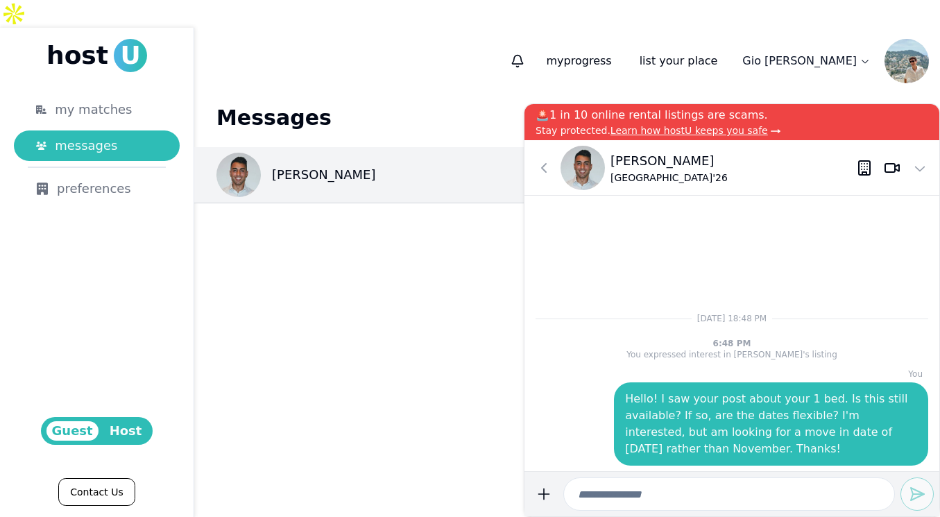
click at [632, 160] on p "[PERSON_NAME]" at bounding box center [668, 160] width 117 height 19
click at [545, 162] on icon at bounding box center [543, 167] width 17 height 17
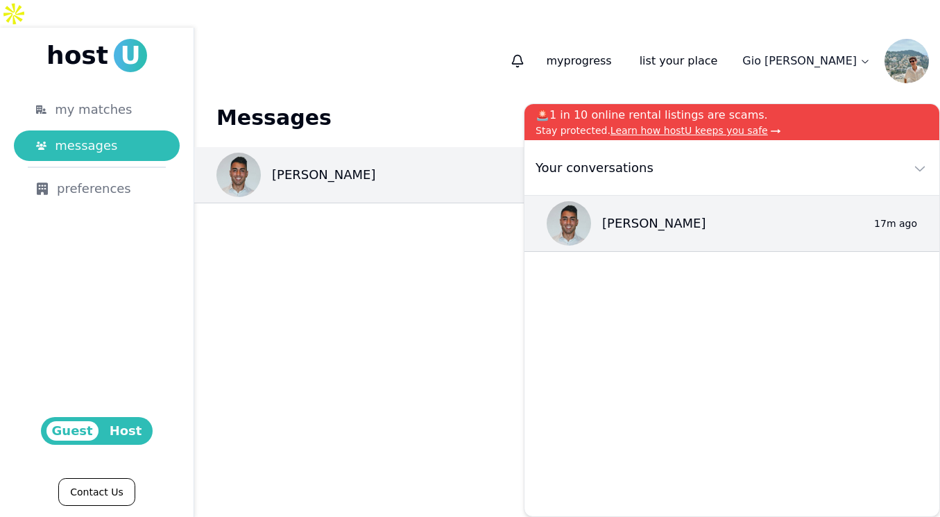
click at [121, 39] on span "U" at bounding box center [130, 55] width 33 height 33
